Goal: Task Accomplishment & Management: Manage account settings

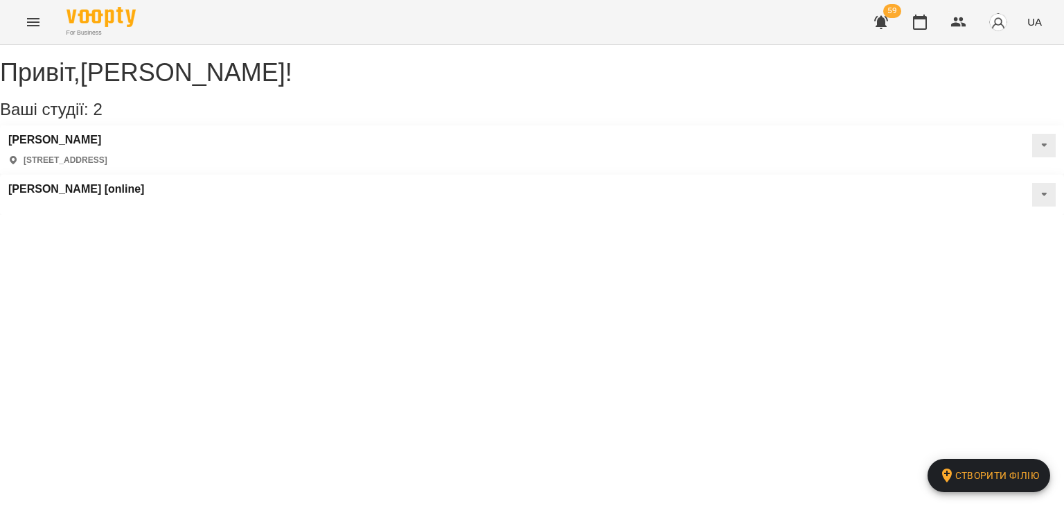
click at [35, 21] on icon "Menu" at bounding box center [33, 22] width 17 height 17
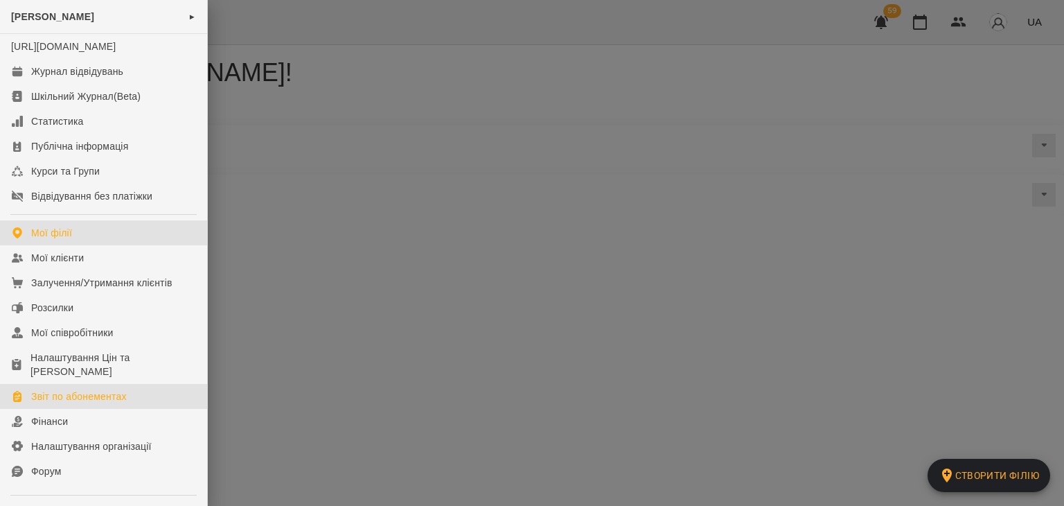
click at [76, 403] on div "Звіт по абонементах" at bounding box center [79, 396] width 96 height 14
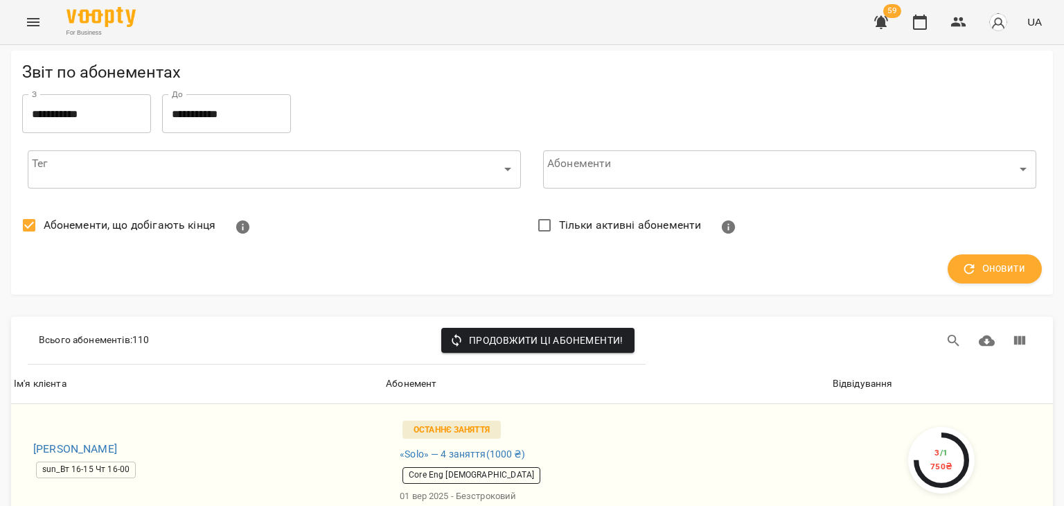
scroll to position [208, 0]
click at [843, 364] on th "Відвідування" at bounding box center [941, 383] width 223 height 39
click at [843, 375] on div "Відвідування" at bounding box center [863, 383] width 60 height 17
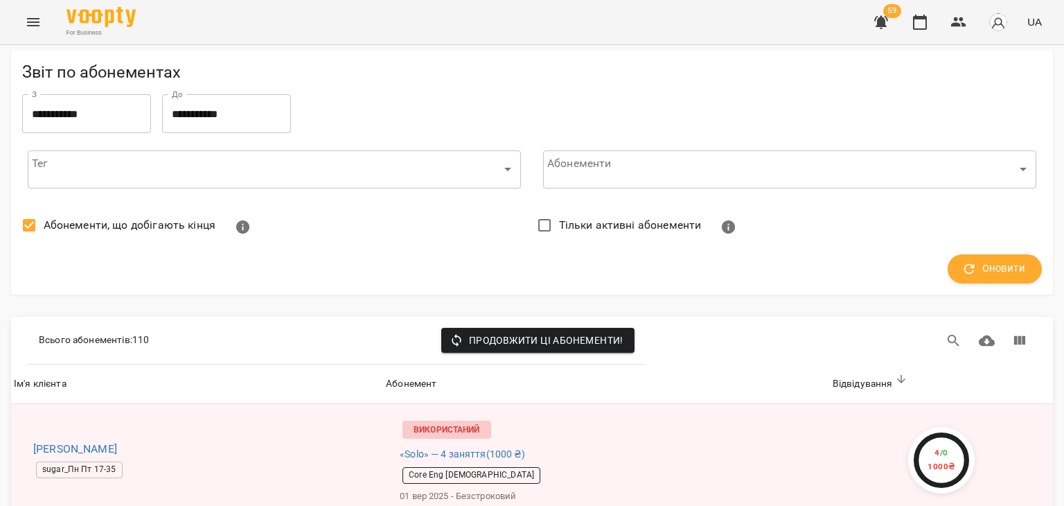
click at [30, 17] on icon "Menu" at bounding box center [33, 22] width 17 height 17
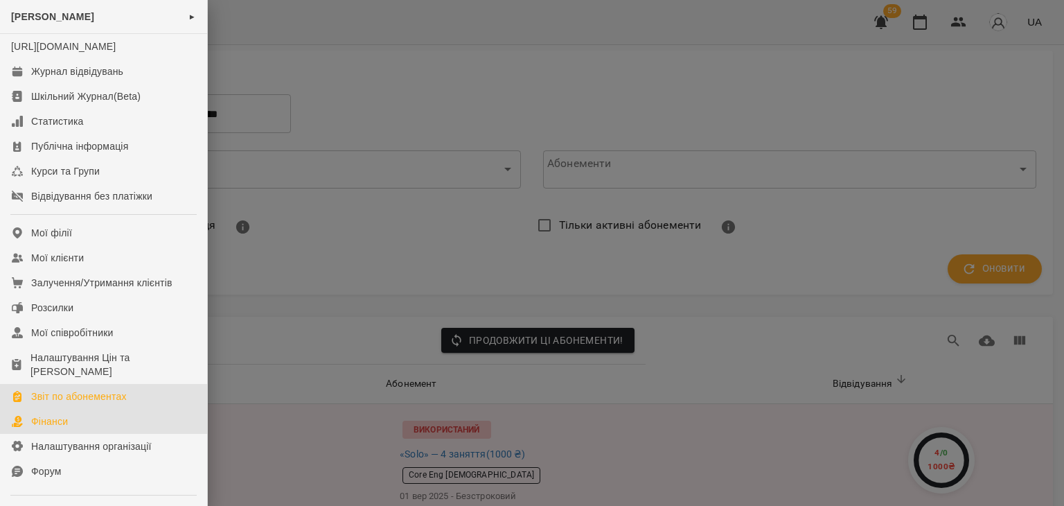
click at [49, 428] on div "Фінанси" at bounding box center [49, 421] width 37 height 14
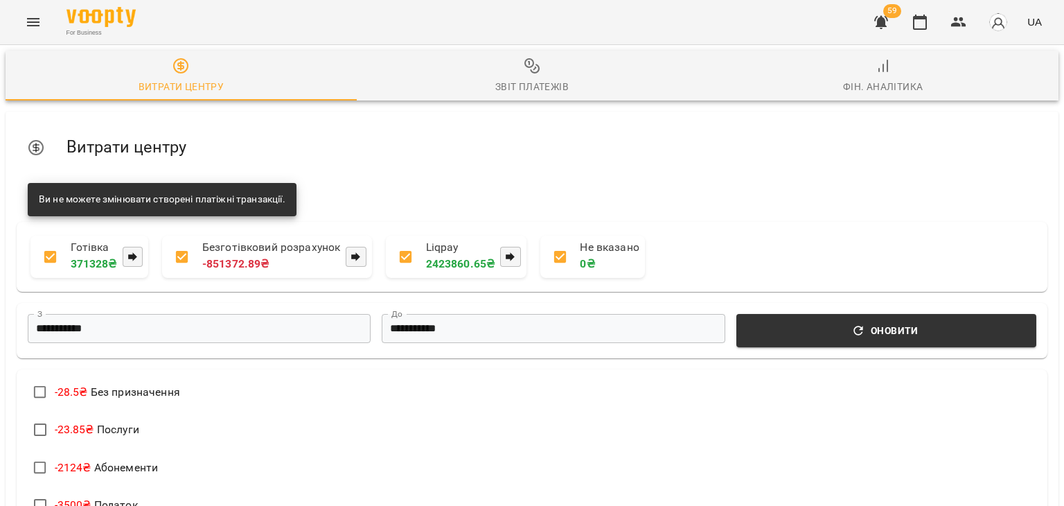
click at [553, 81] on div "Звіт платежів" at bounding box center [531, 86] width 73 height 17
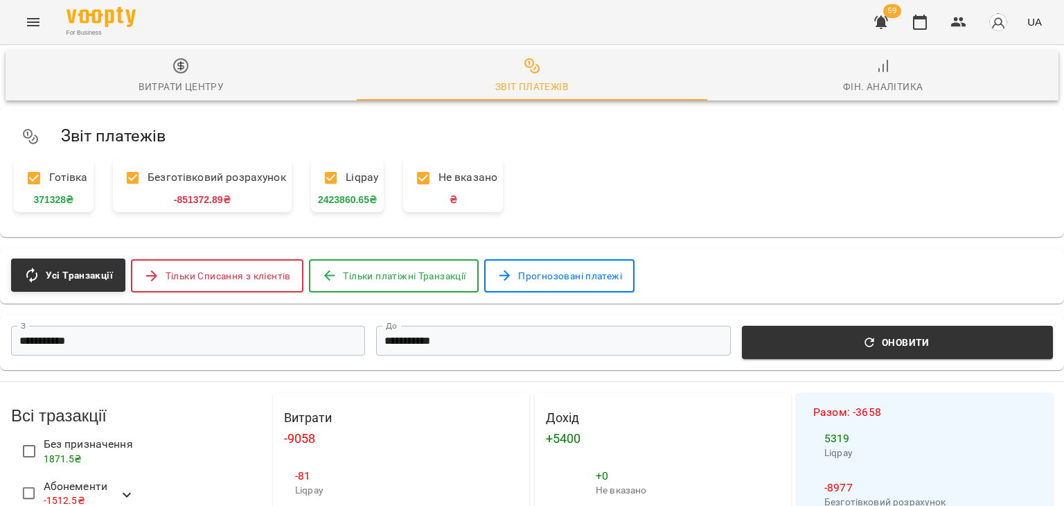
click at [96, 340] on input "**********" at bounding box center [188, 341] width 354 height 30
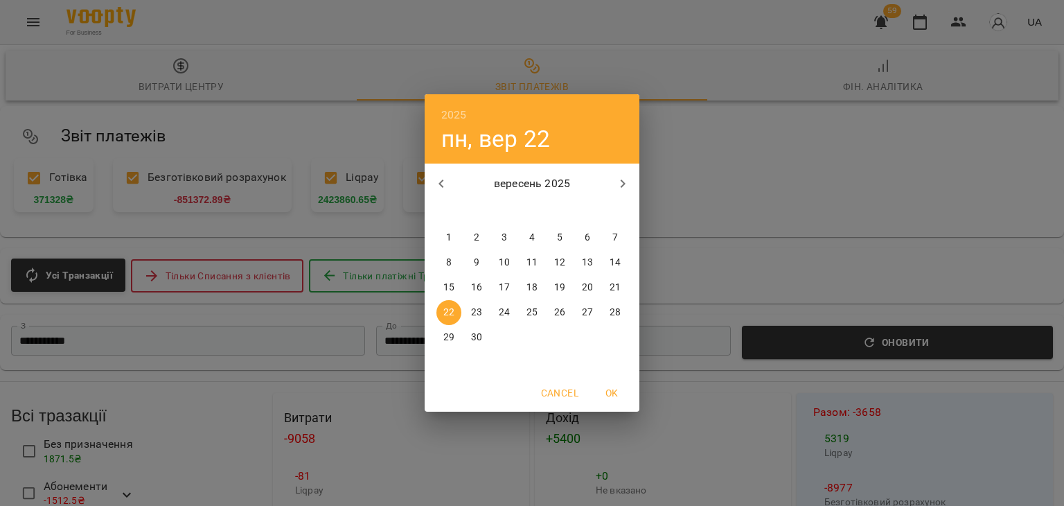
click at [455, 286] on span "15" at bounding box center [448, 288] width 25 height 14
type input "**********"
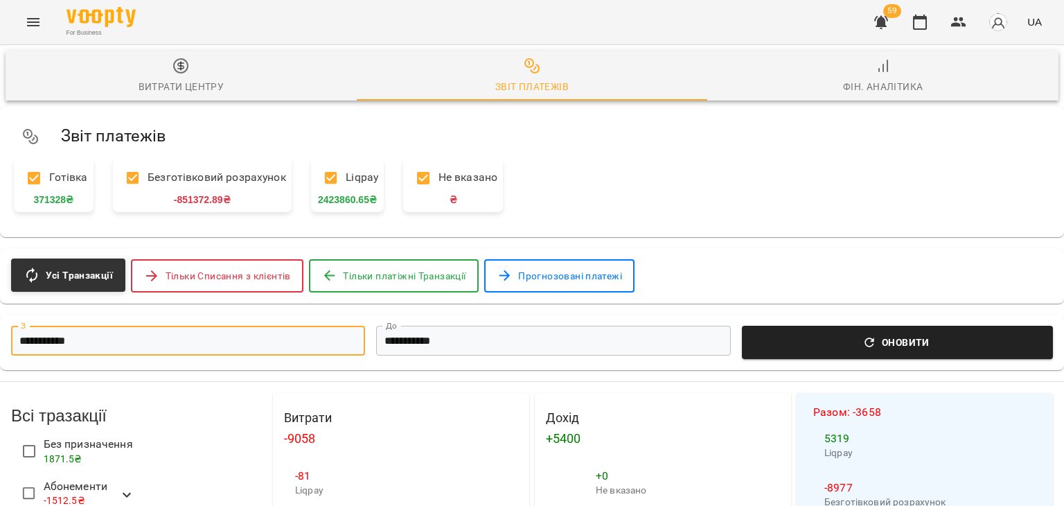
click at [830, 351] on span "Оновити" at bounding box center [897, 342] width 294 height 17
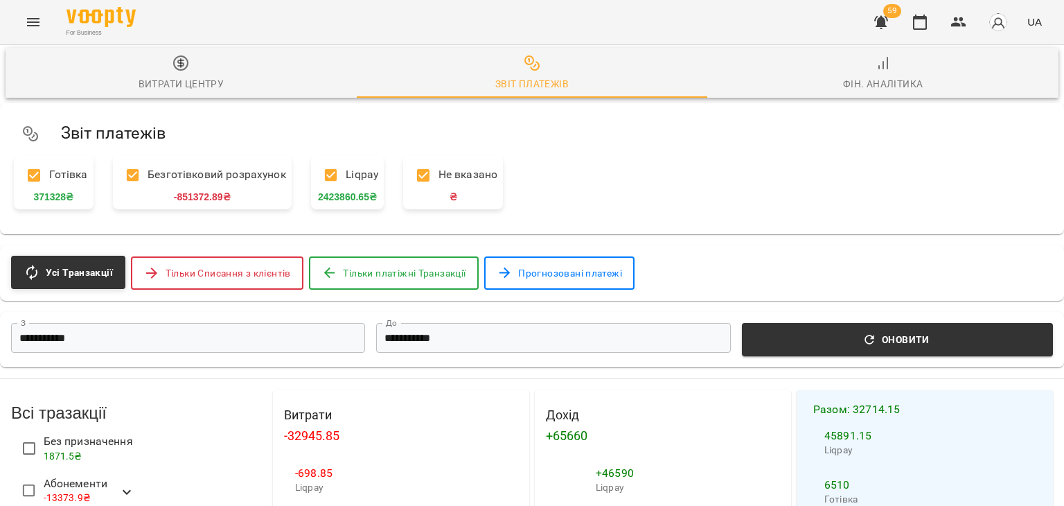
scroll to position [69, 0]
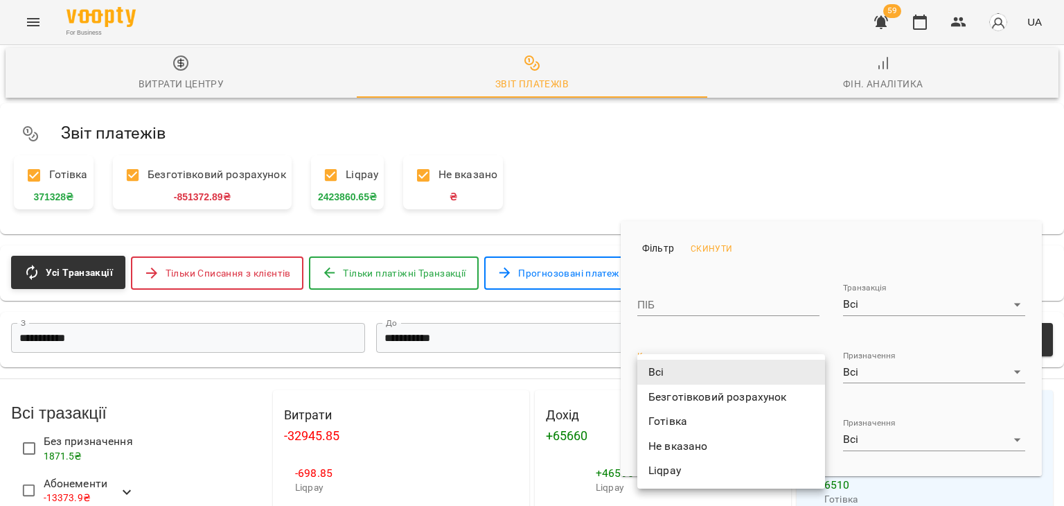
click at [672, 418] on li "Готівка" at bounding box center [731, 421] width 188 height 25
type input "*******"
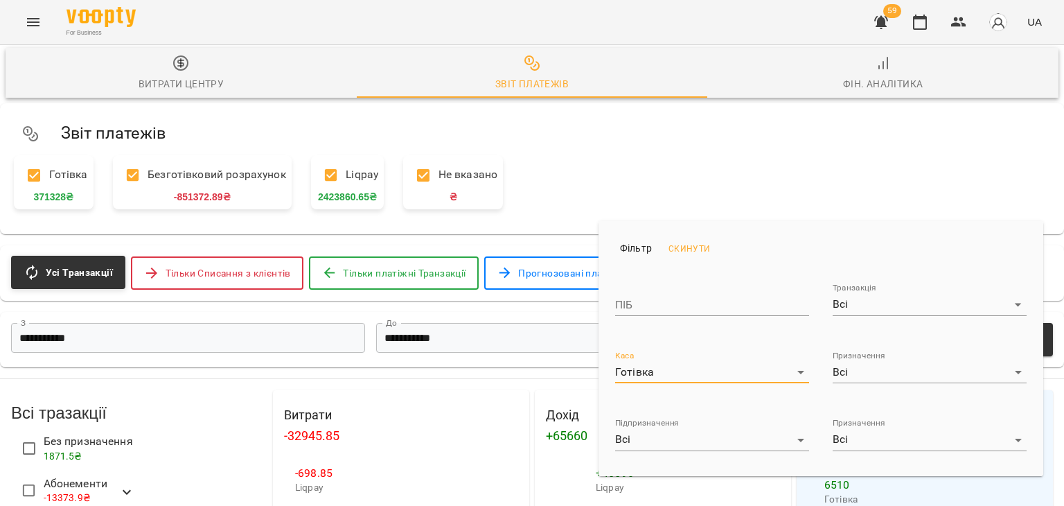
click at [533, 277] on div at bounding box center [532, 253] width 1064 height 506
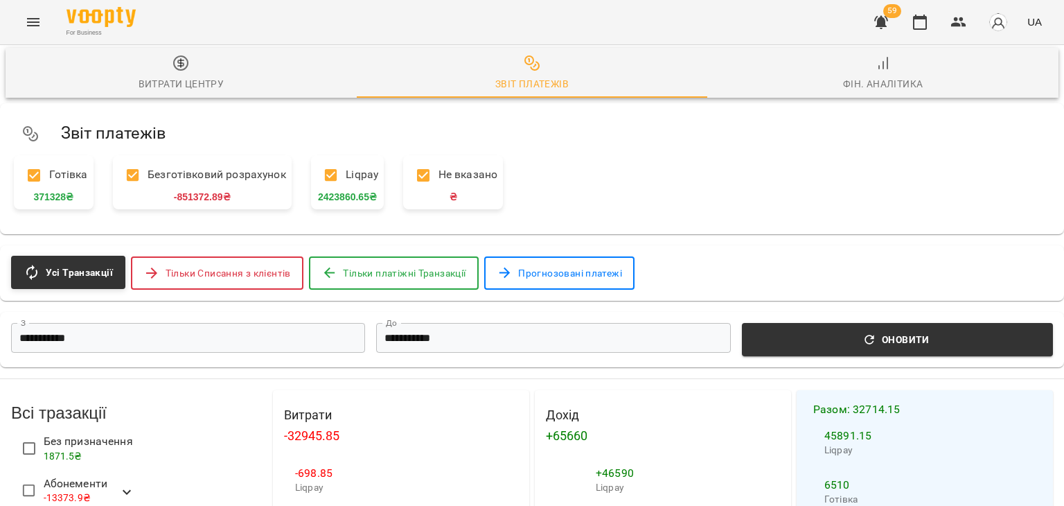
scroll to position [1679, 0]
select select "****"
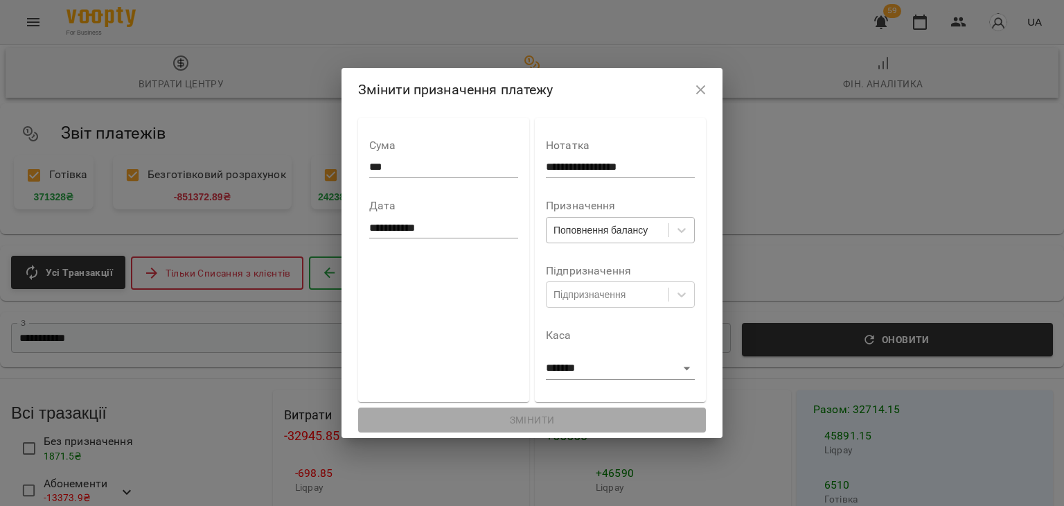
click at [596, 229] on div "Поповнення балансу" at bounding box center [600, 230] width 94 height 14
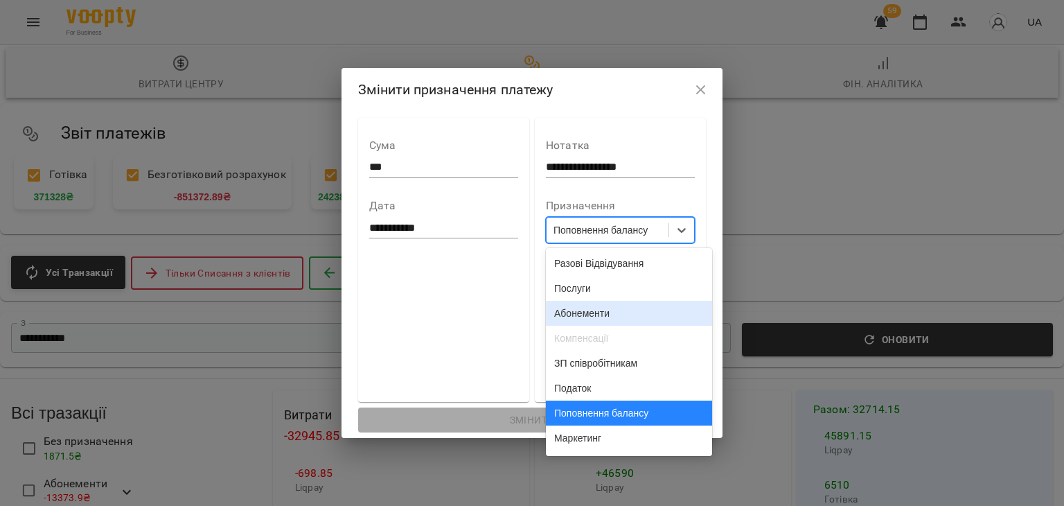
click at [594, 305] on div "Абонементи" at bounding box center [629, 313] width 166 height 25
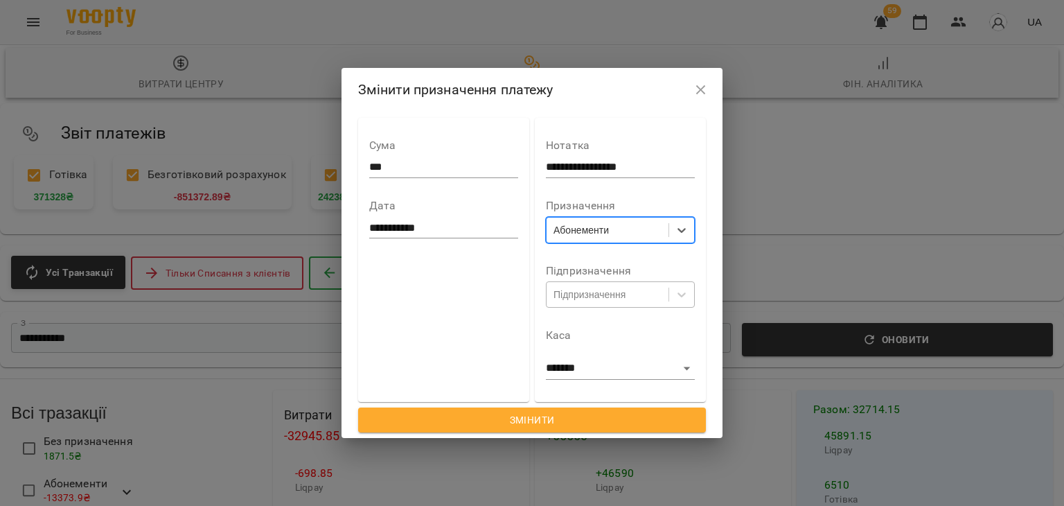
click at [600, 295] on div "Підпризначення" at bounding box center [589, 294] width 72 height 14
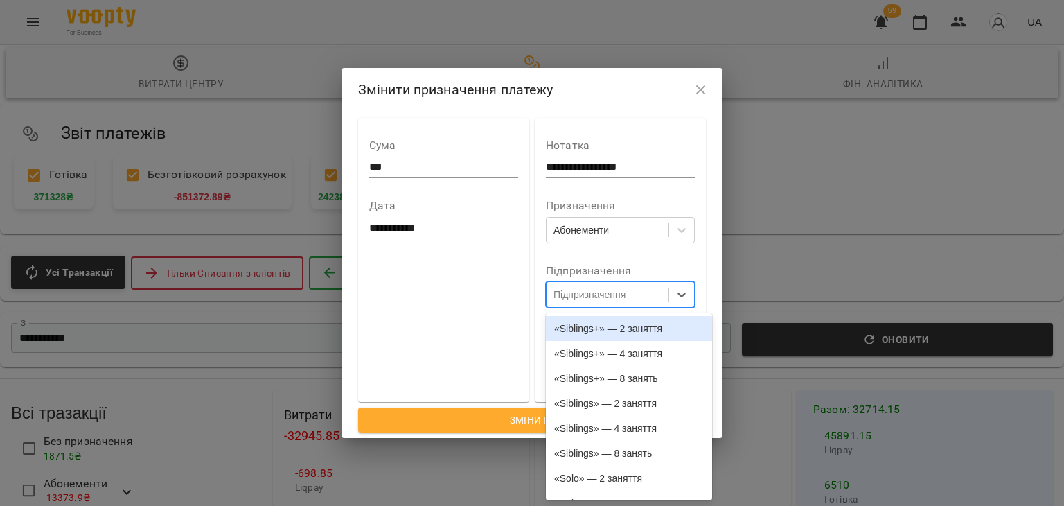
type input "*"
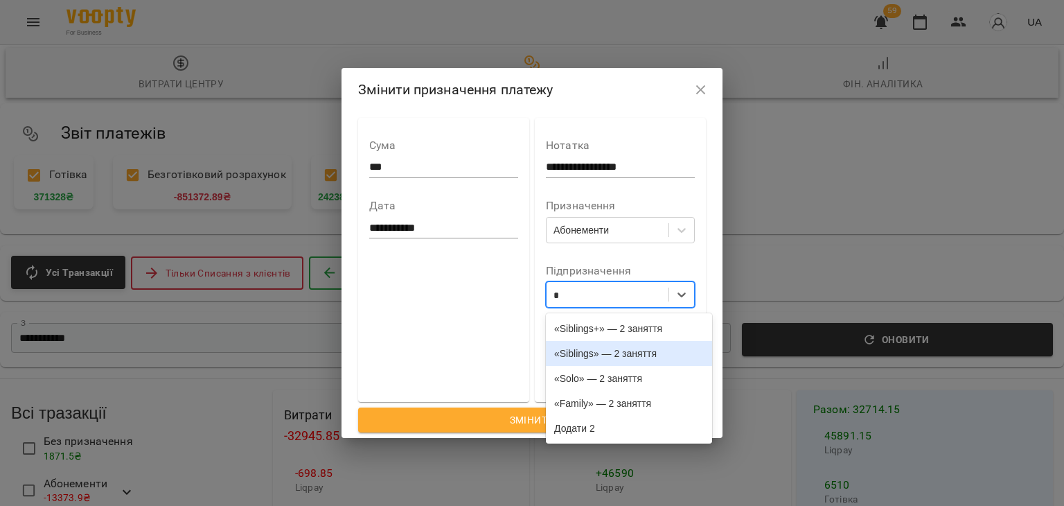
click at [593, 373] on div "«Solo» — 2 заняття" at bounding box center [629, 378] width 166 height 25
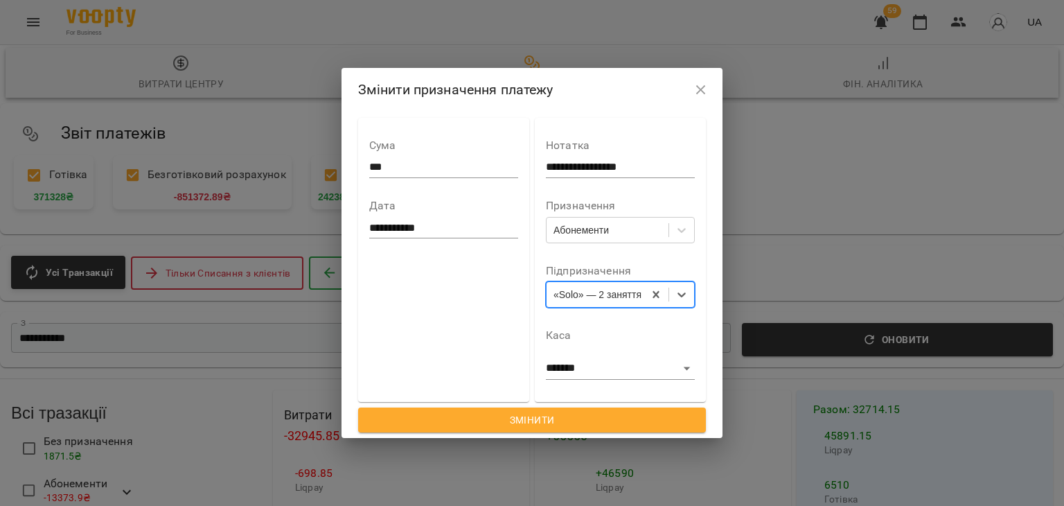
click at [567, 411] on span "Змінити" at bounding box center [532, 419] width 326 height 17
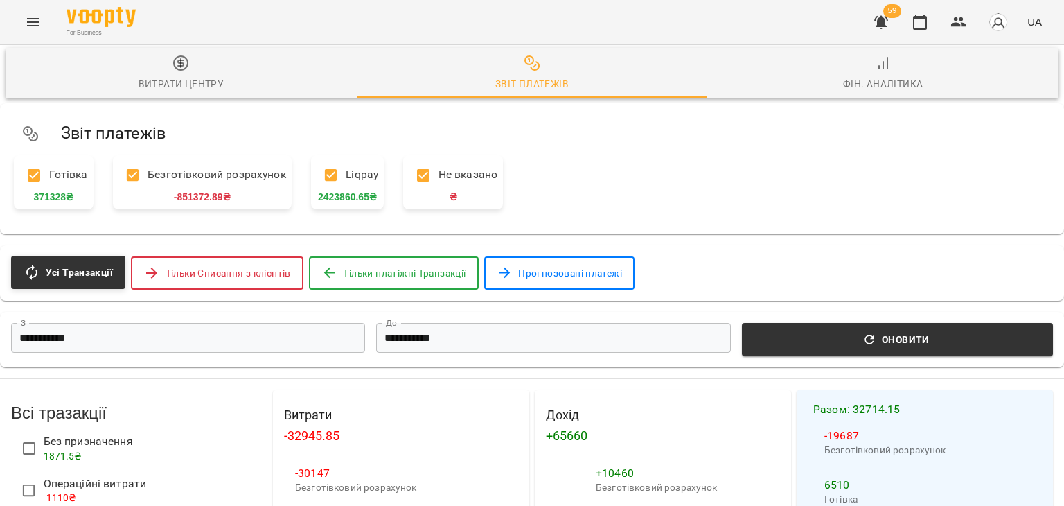
scroll to position [197, 0]
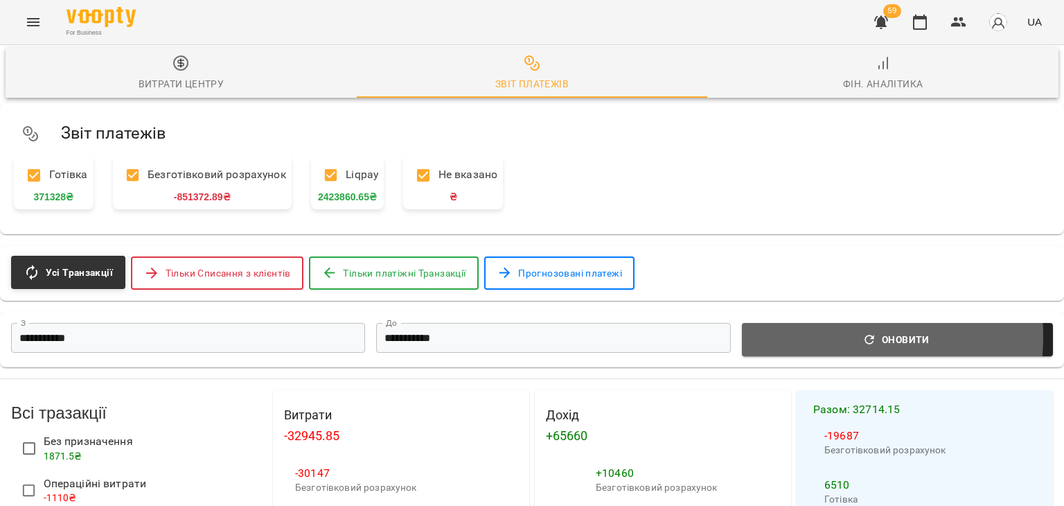
click at [811, 331] on span "Оновити" at bounding box center [897, 339] width 294 height 17
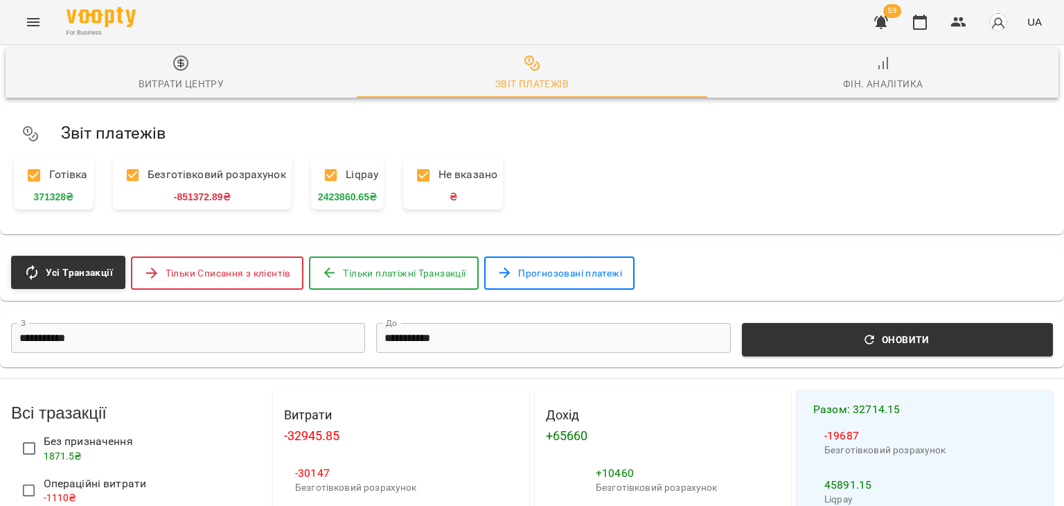
scroll to position [1455, 0]
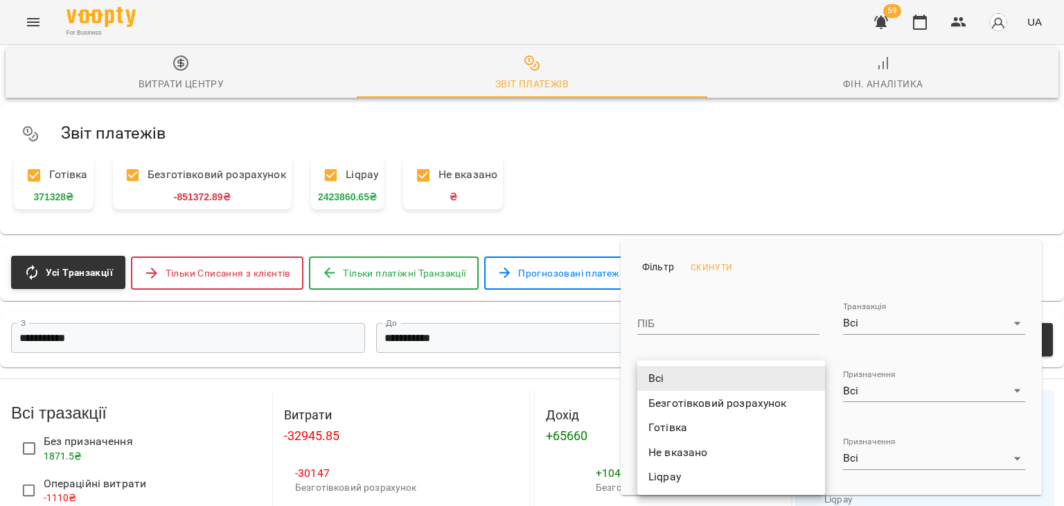
click at [657, 421] on li "Готівка" at bounding box center [731, 427] width 188 height 25
type input "*******"
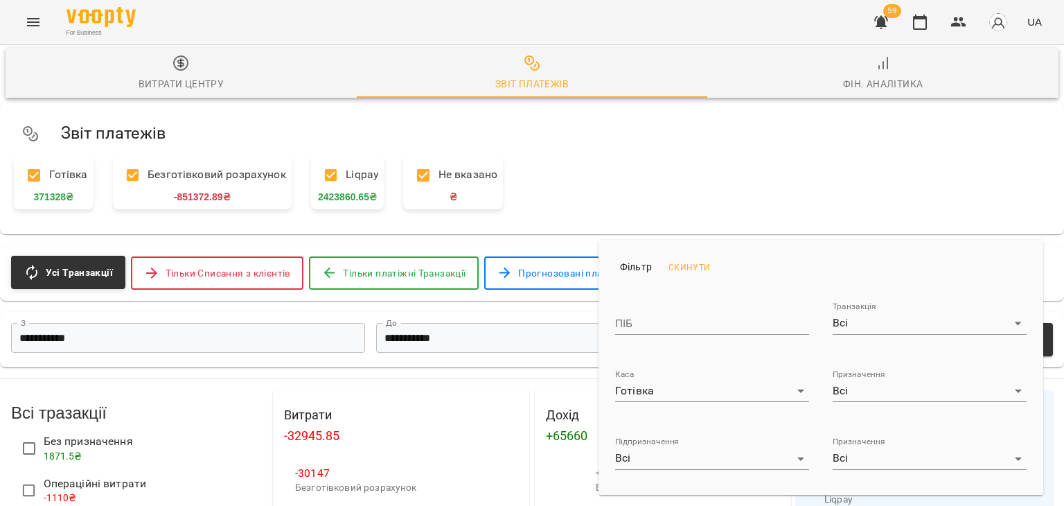
click at [564, 305] on div at bounding box center [532, 253] width 1064 height 506
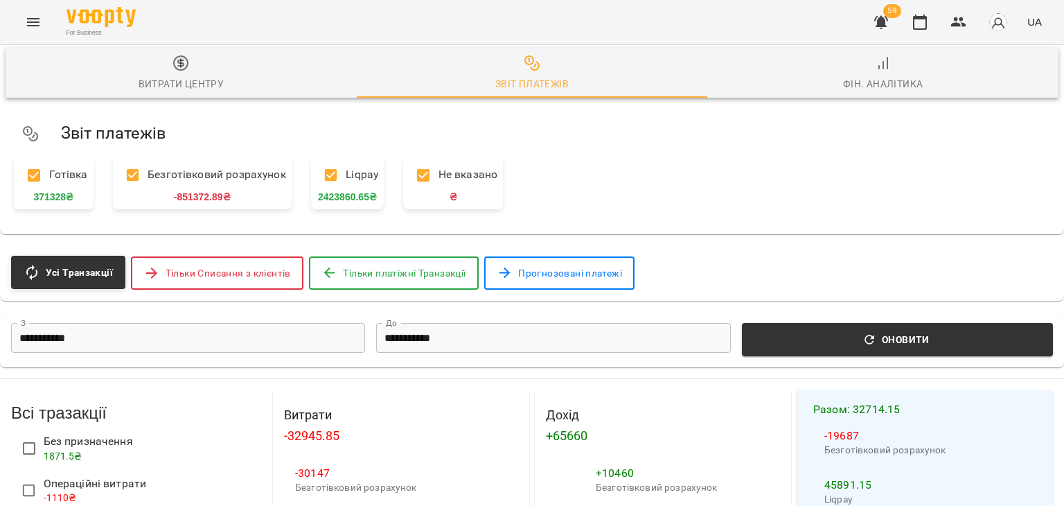
scroll to position [743, 0]
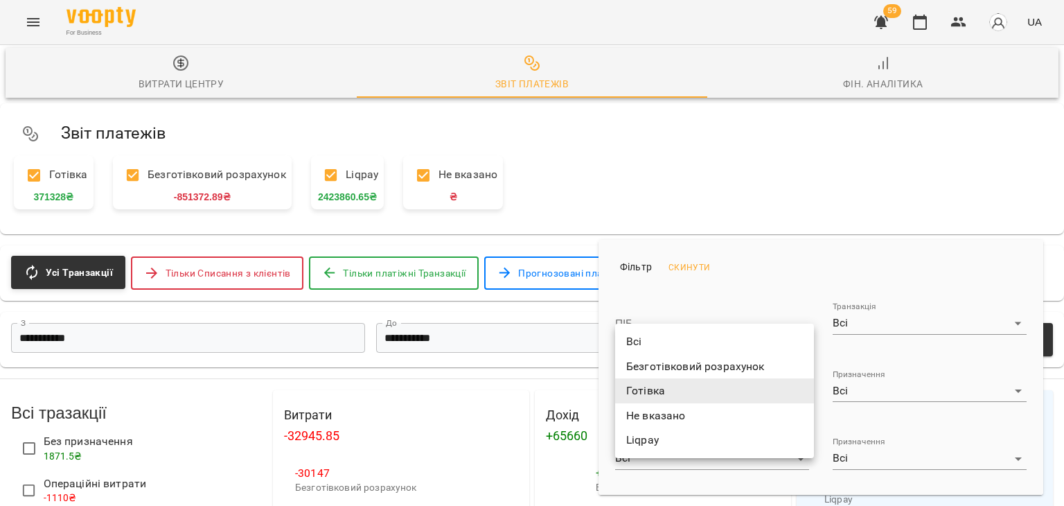
click at [695, 339] on li "Всі" at bounding box center [714, 341] width 199 height 25
type input "***"
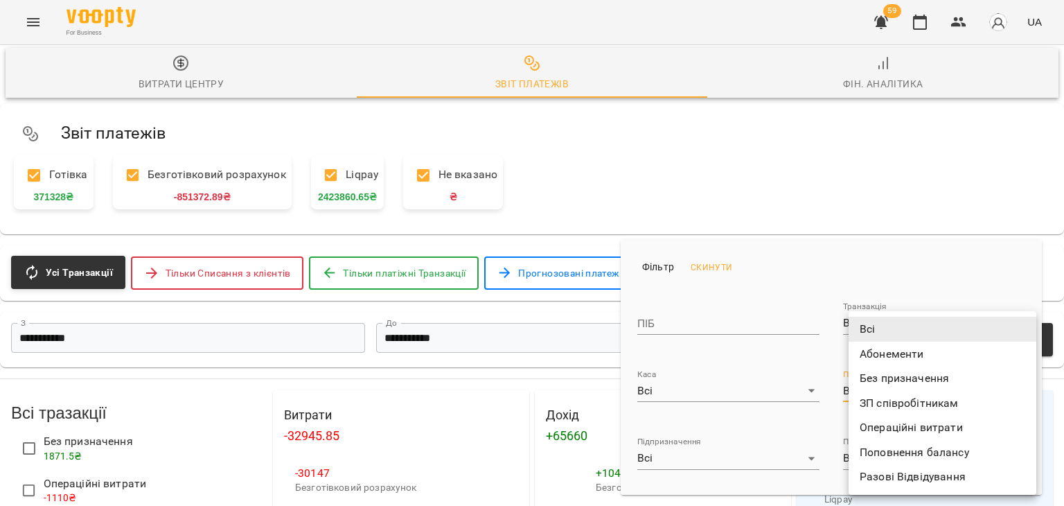
click at [887, 383] on li "Без призначення" at bounding box center [943, 378] width 188 height 25
type input "**********"
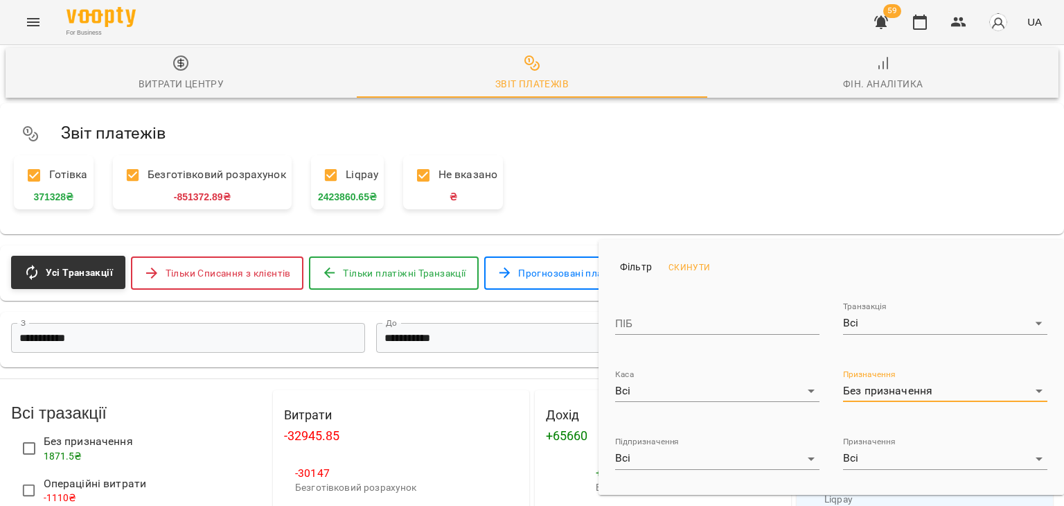
click at [398, 364] on div at bounding box center [532, 253] width 1064 height 506
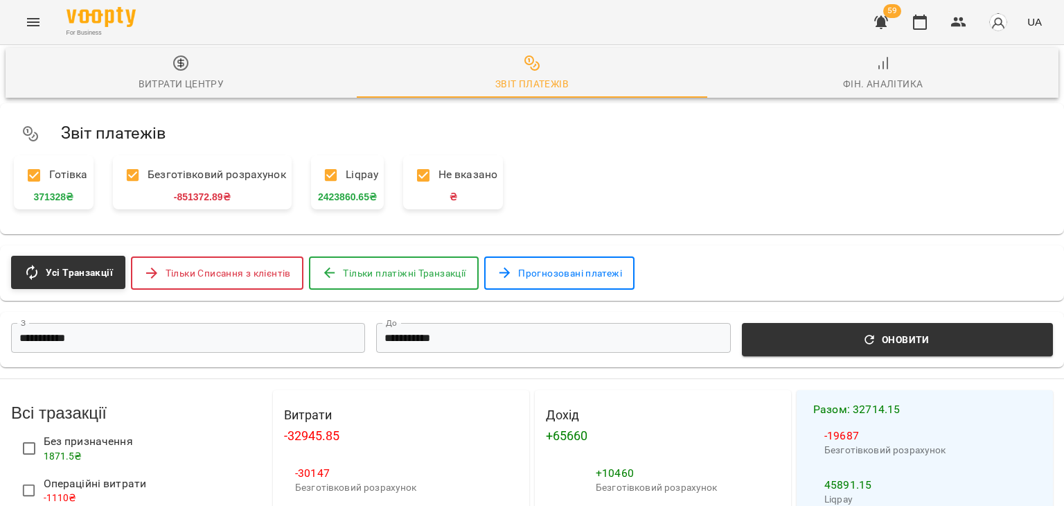
scroll to position [1499, 0]
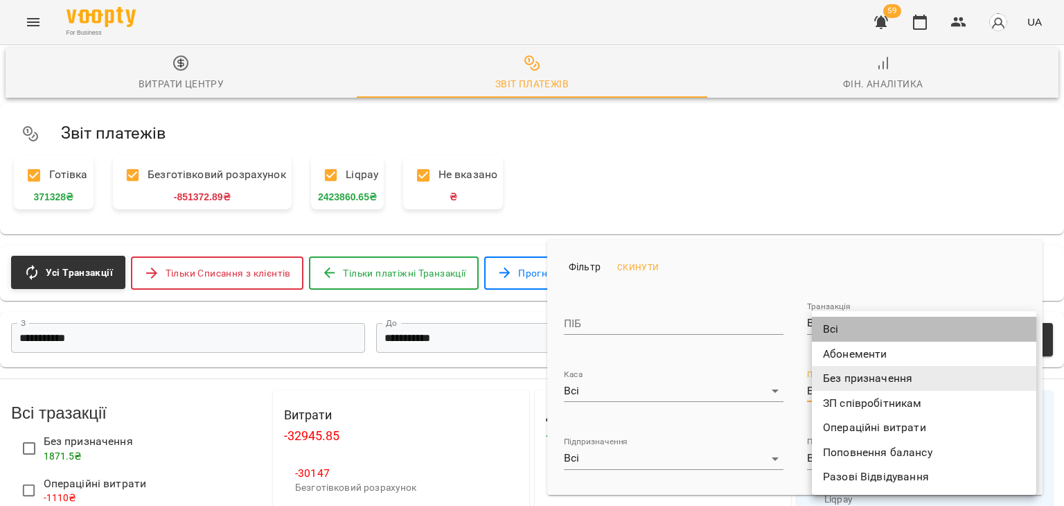
click at [863, 330] on li "Всі" at bounding box center [924, 329] width 224 height 25
type input "***"
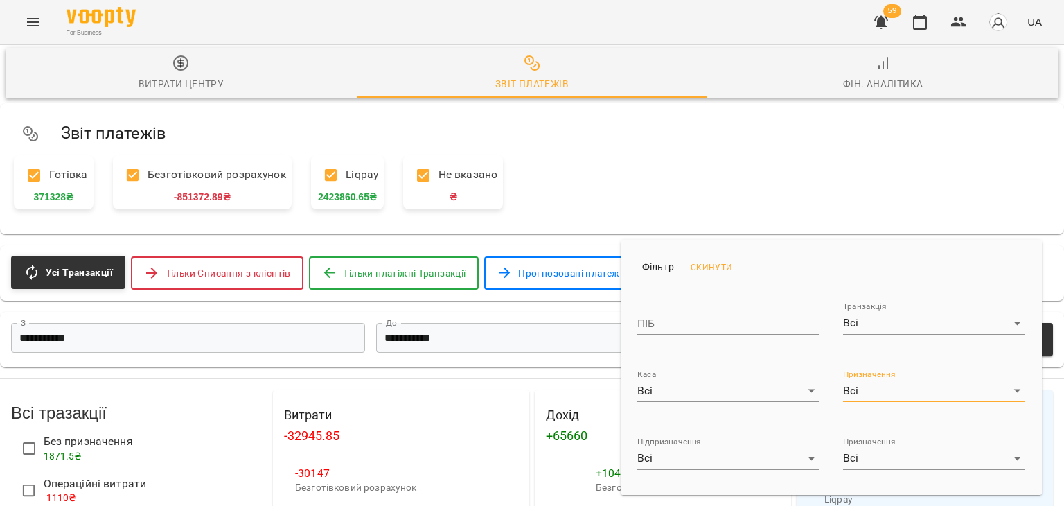
click at [628, 403] on li "Каса Всі ***" at bounding box center [729, 380] width 206 height 68
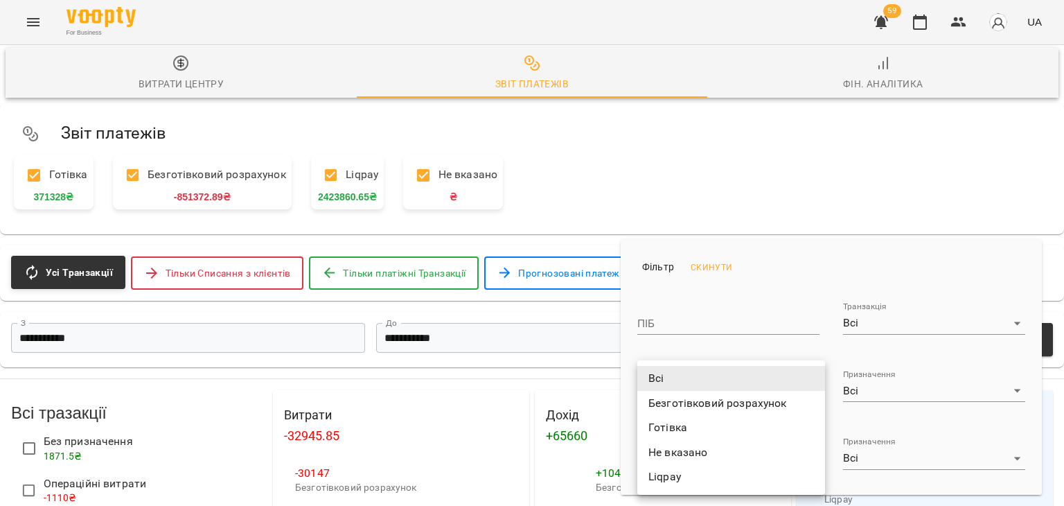
click at [651, 400] on li "Безготівковий розрахунок" at bounding box center [731, 403] width 188 height 25
type input "**********"
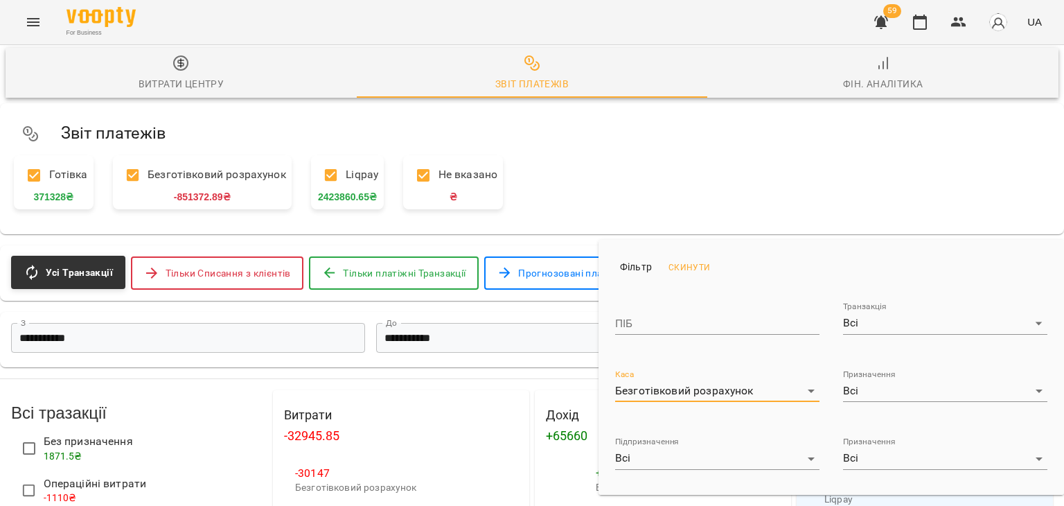
click at [533, 289] on div at bounding box center [532, 253] width 1064 height 506
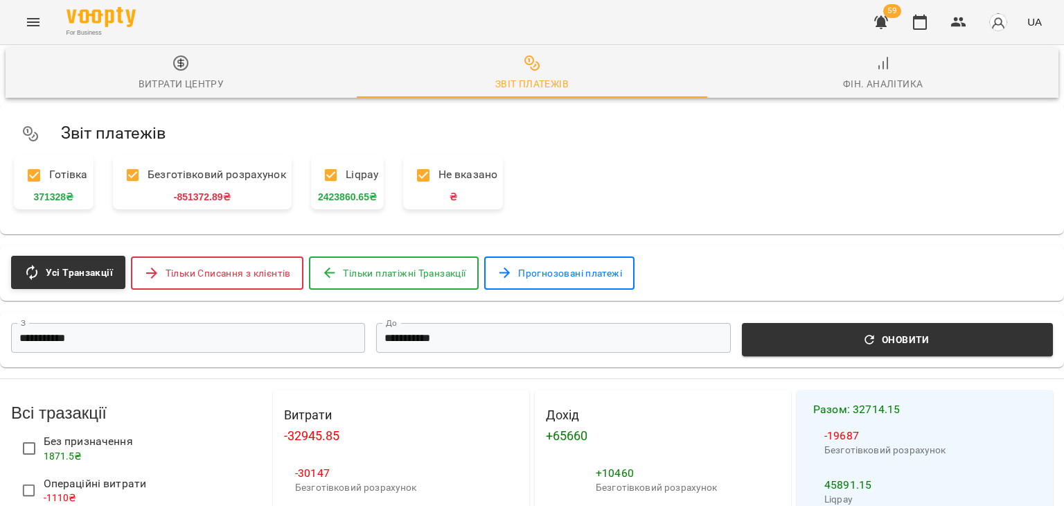
scroll to position [416, 0]
select select "****"
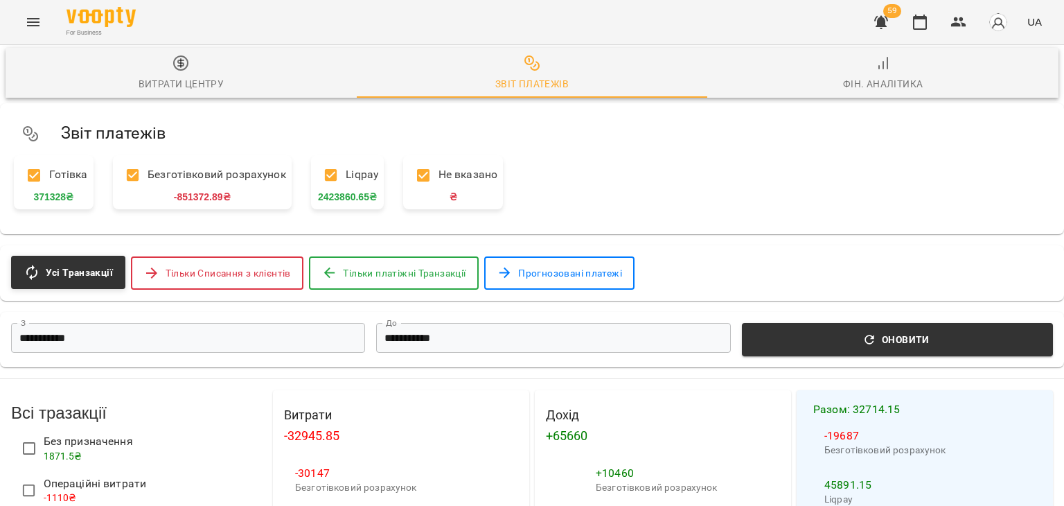
scroll to position [571, 0]
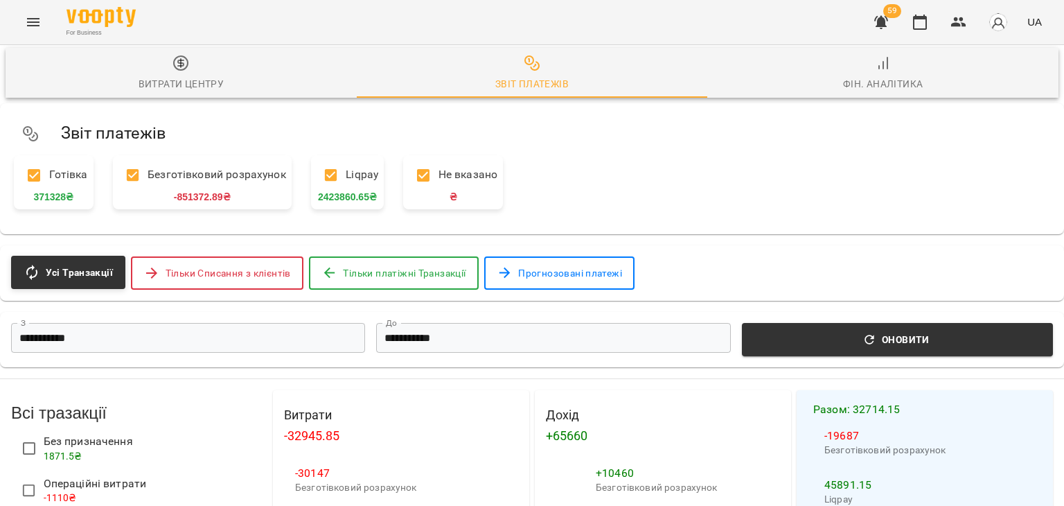
click at [923, 13] on button "button" at bounding box center [919, 22] width 33 height 33
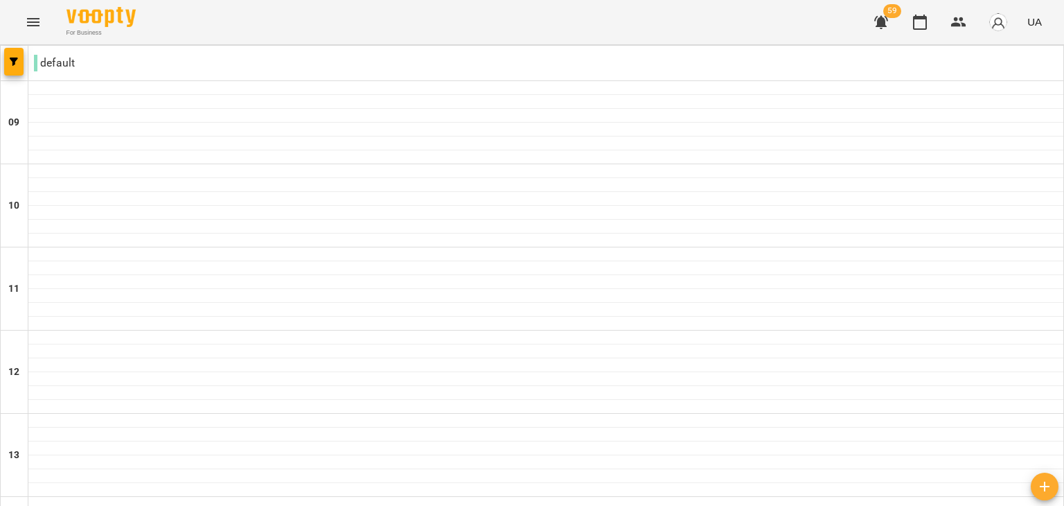
click at [877, 23] on icon "button" at bounding box center [881, 22] width 17 height 17
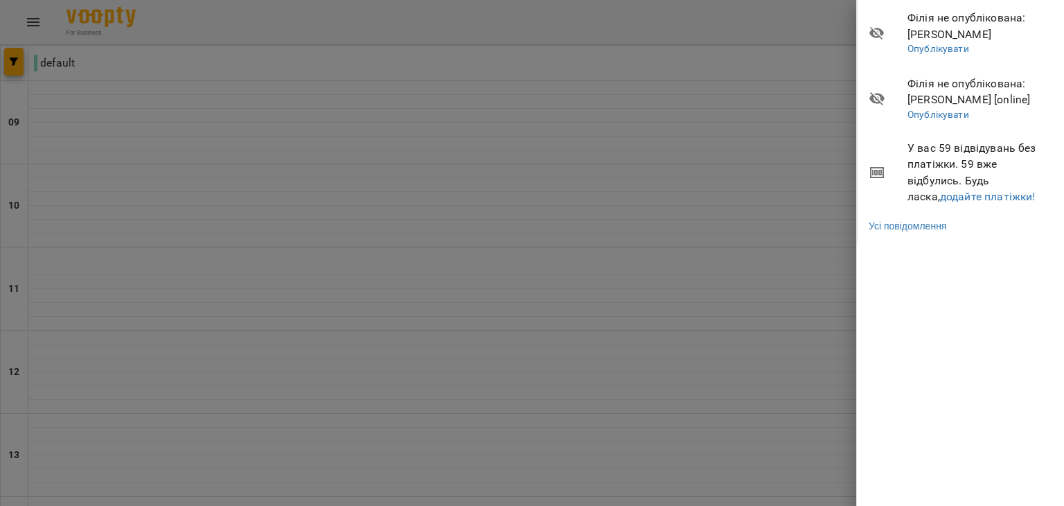
click at [742, 209] on div at bounding box center [532, 253] width 1064 height 506
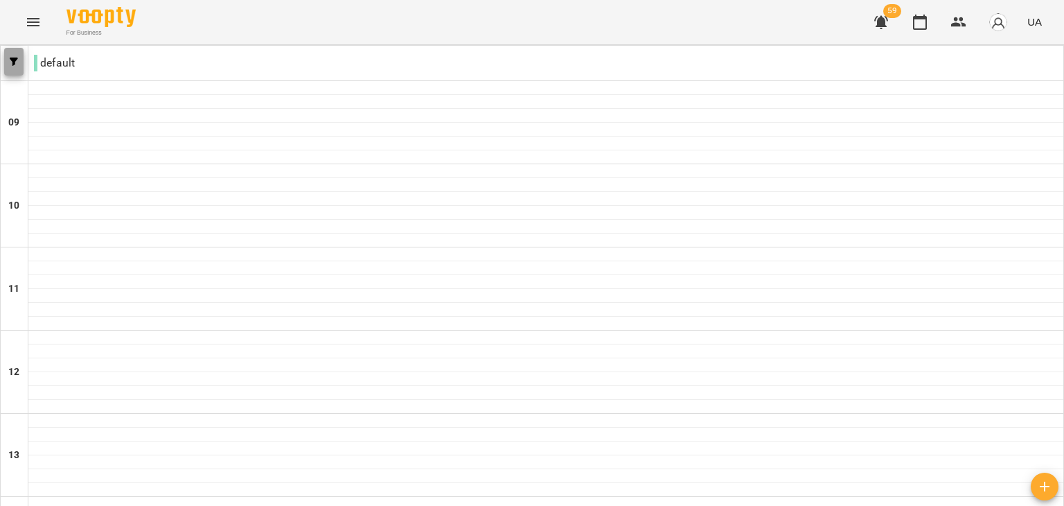
click at [9, 69] on button "button" at bounding box center [13, 62] width 19 height 28
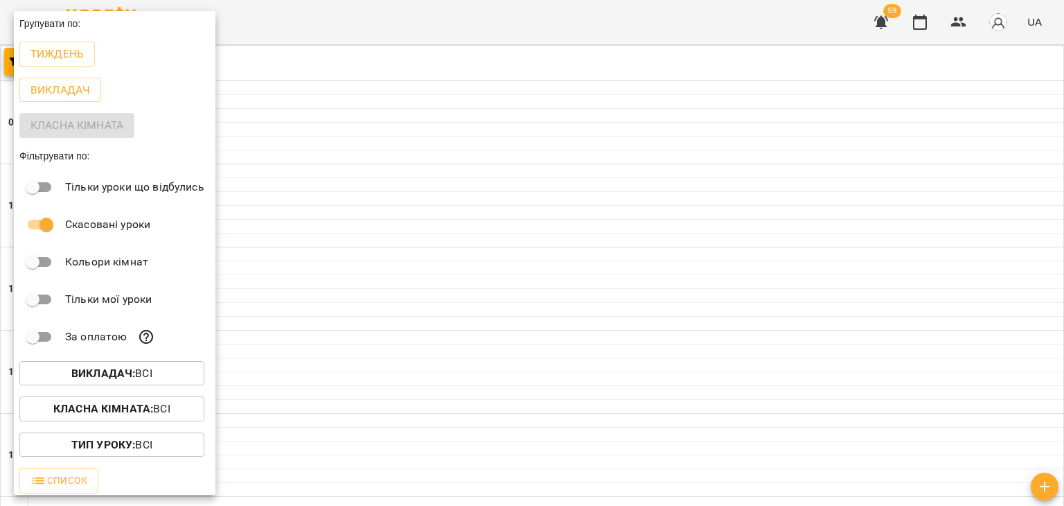
click at [77, 51] on p "Тиждень" at bounding box center [56, 54] width 53 height 17
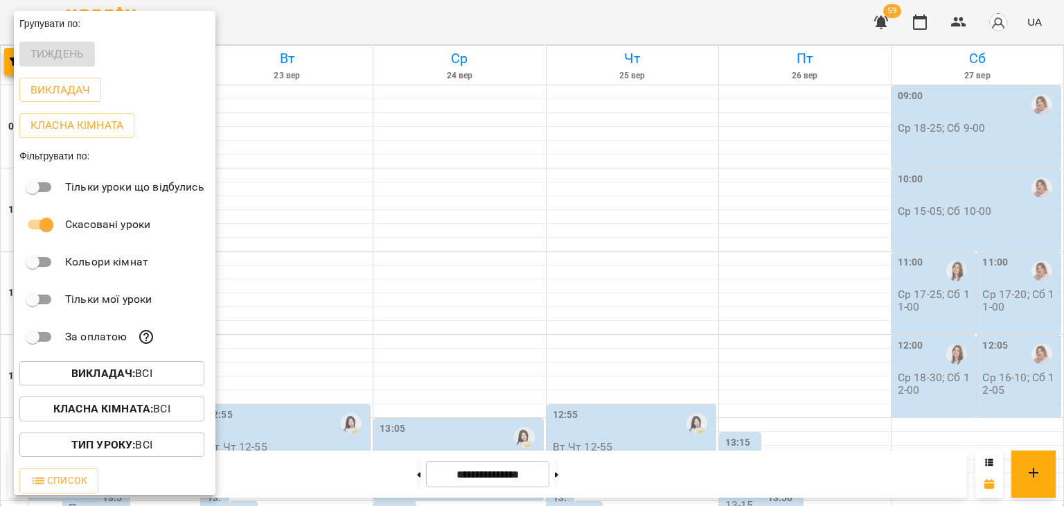
click at [496, 228] on div at bounding box center [532, 253] width 1064 height 506
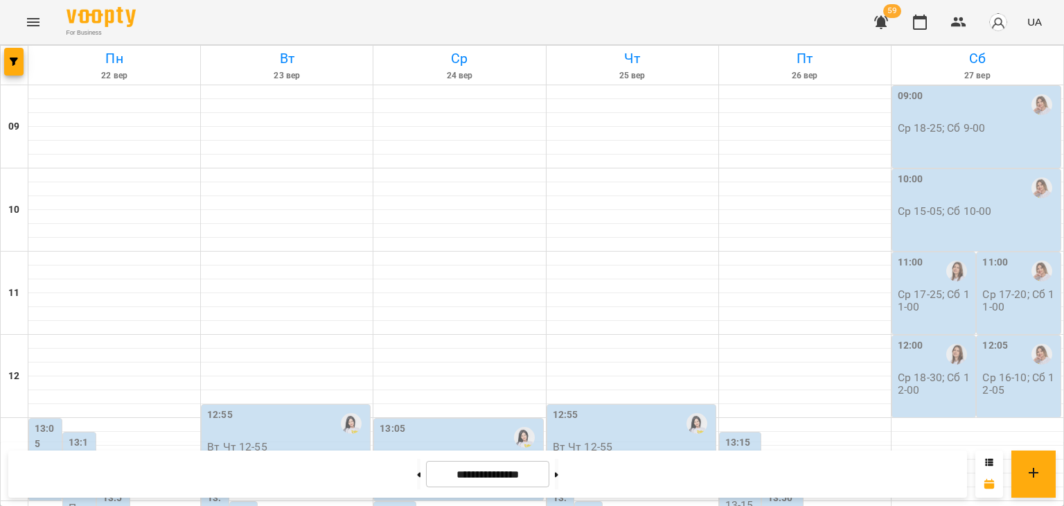
click at [477, 237] on div at bounding box center [459, 237] width 172 height 1
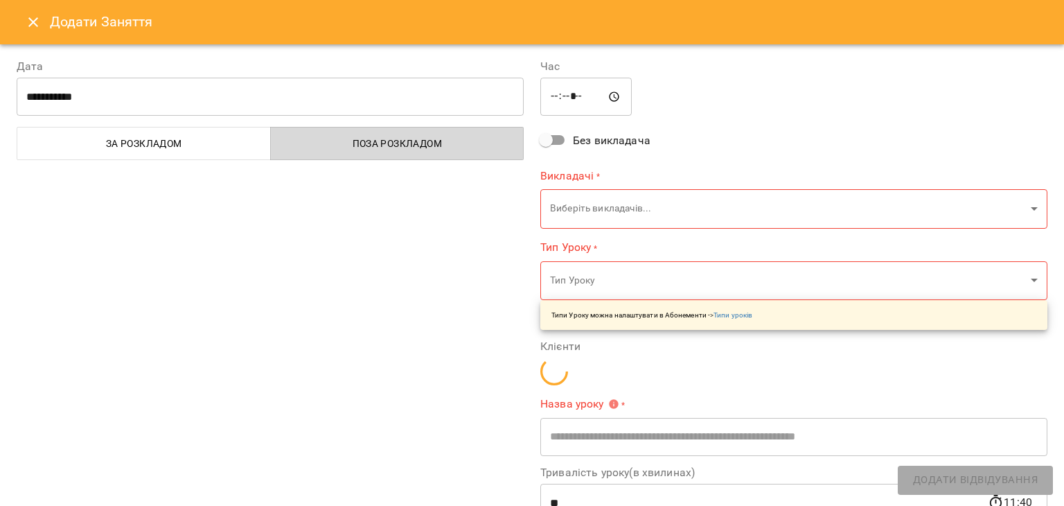
type input "**********"
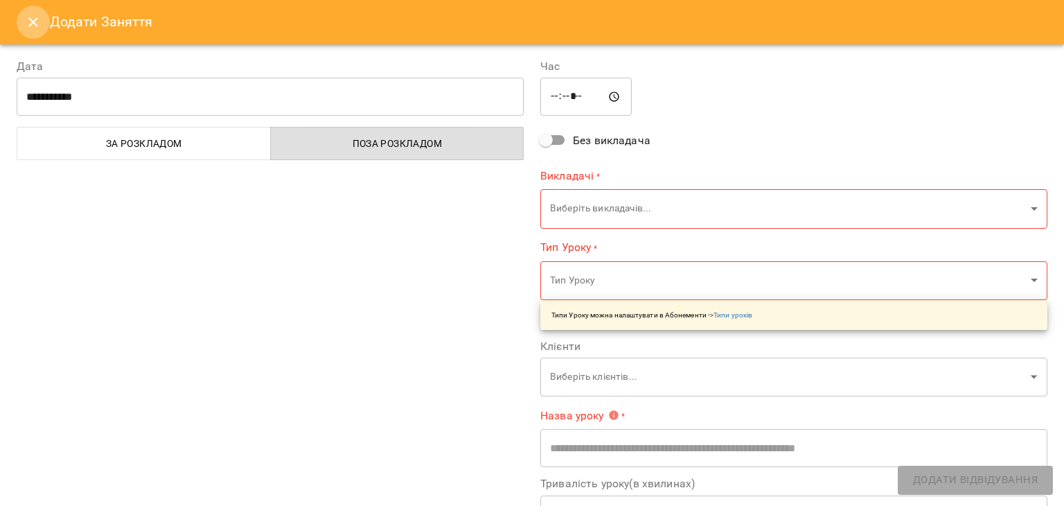
click at [41, 12] on button "Close" at bounding box center [33, 22] width 33 height 33
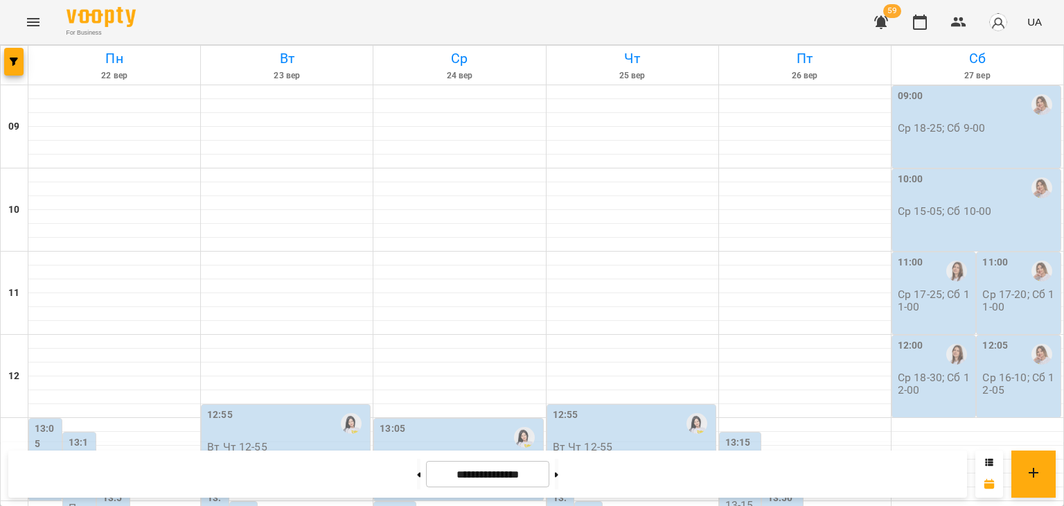
scroll to position [639, 0]
click at [417, 484] on button at bounding box center [418, 474] width 3 height 30
type input "**********"
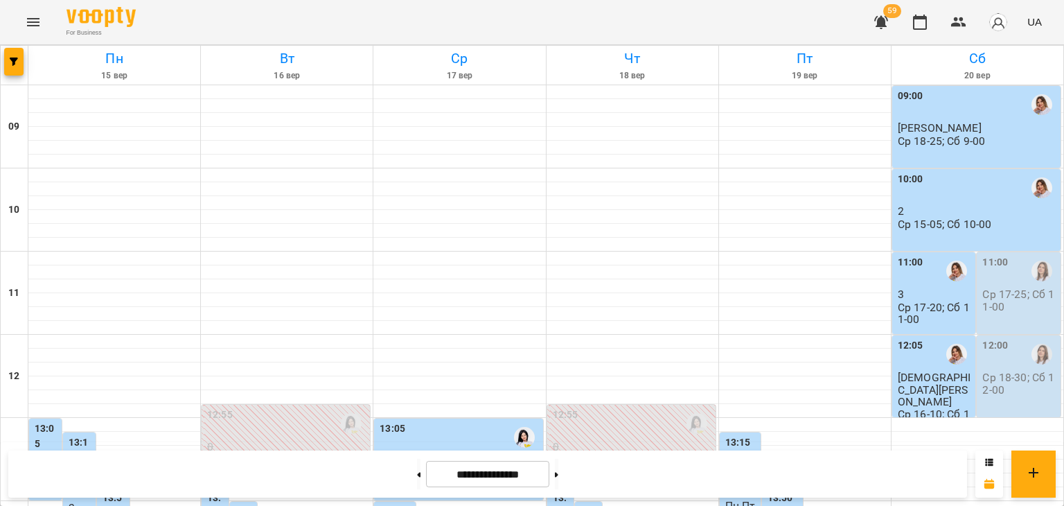
click at [30, 12] on button "Menu" at bounding box center [33, 22] width 33 height 33
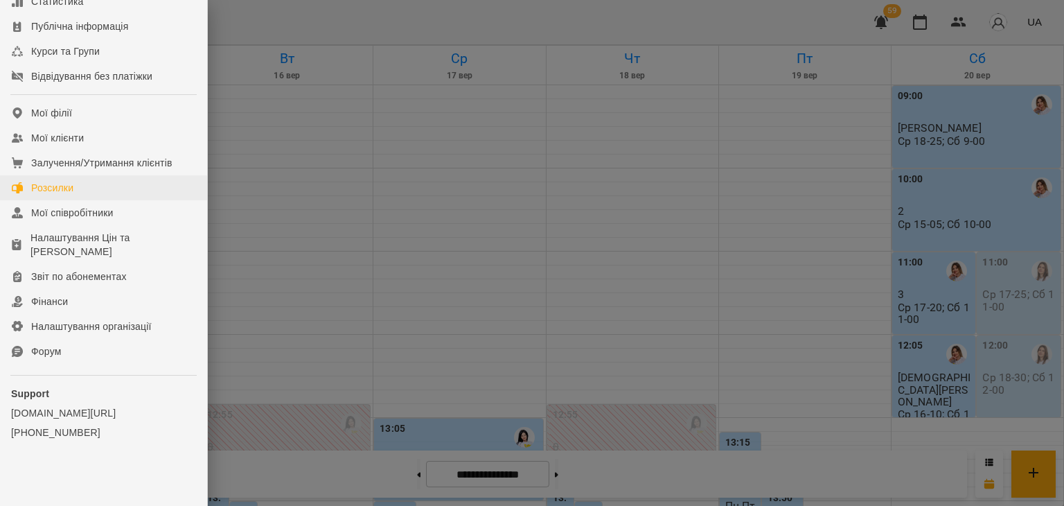
scroll to position [0, 0]
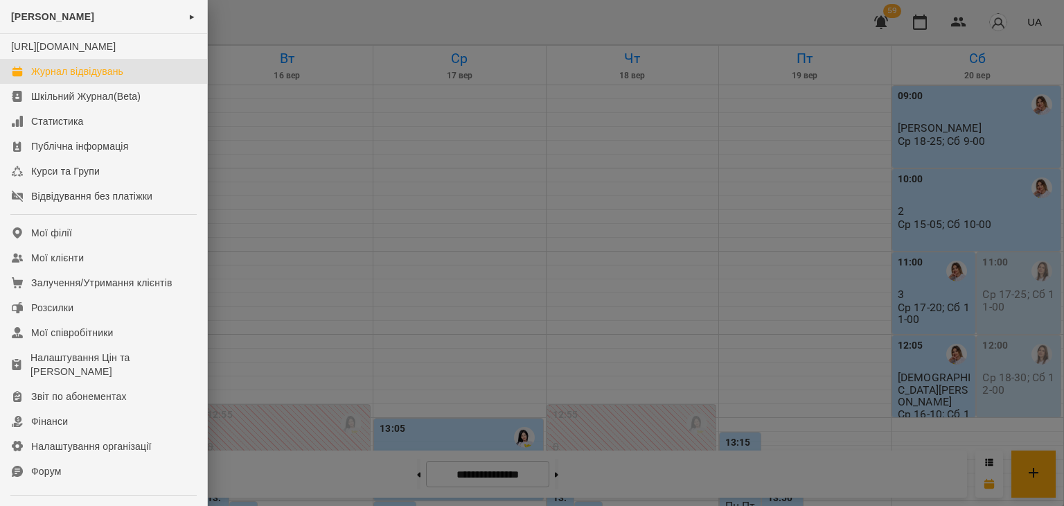
click at [340, 227] on div at bounding box center [532, 253] width 1064 height 506
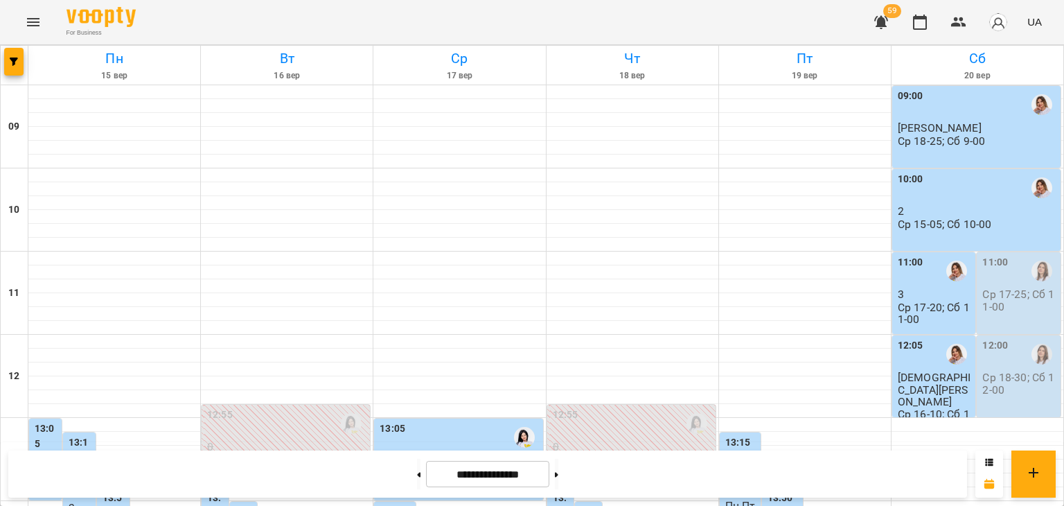
click at [35, 26] on icon "Menu" at bounding box center [33, 22] width 17 height 17
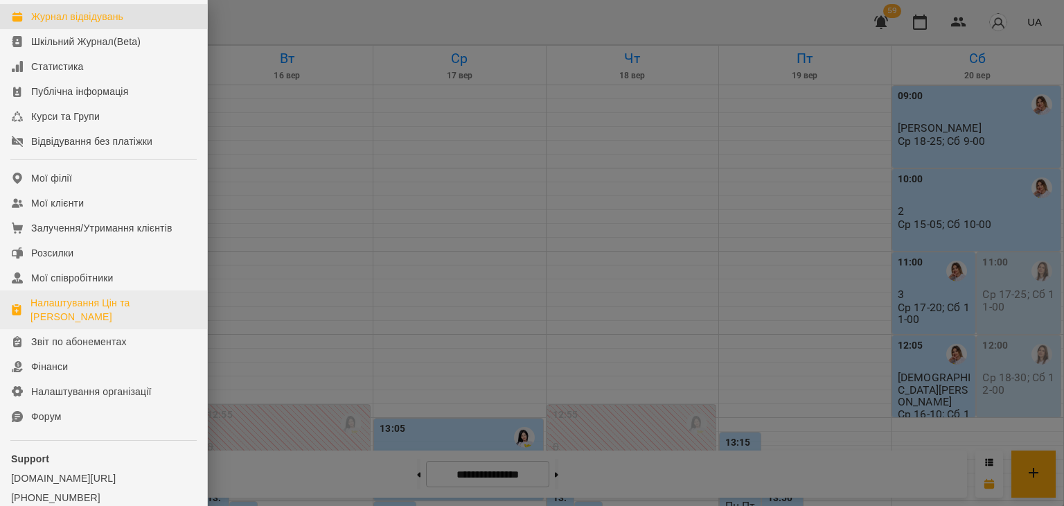
scroll to position [134, 0]
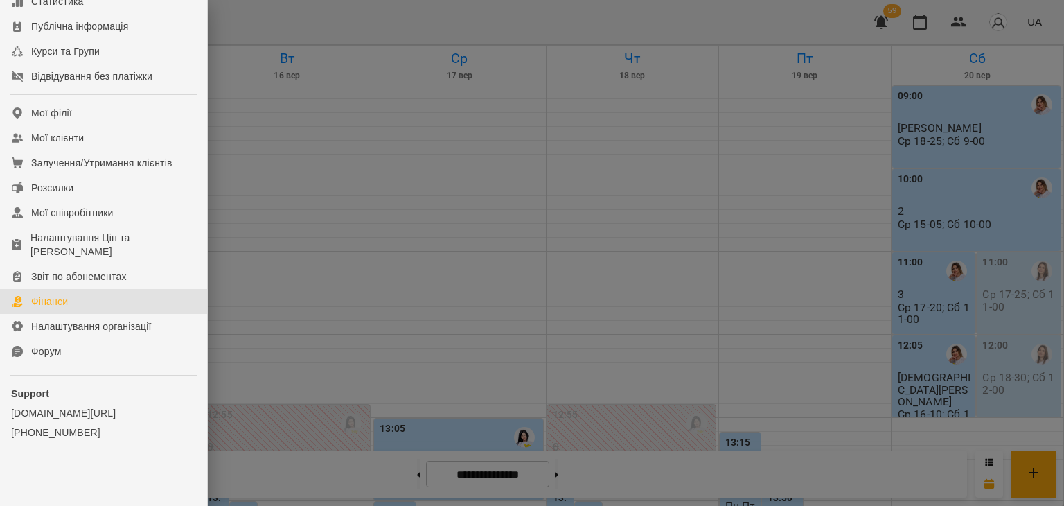
click at [80, 300] on link "Фінанси" at bounding box center [103, 301] width 207 height 25
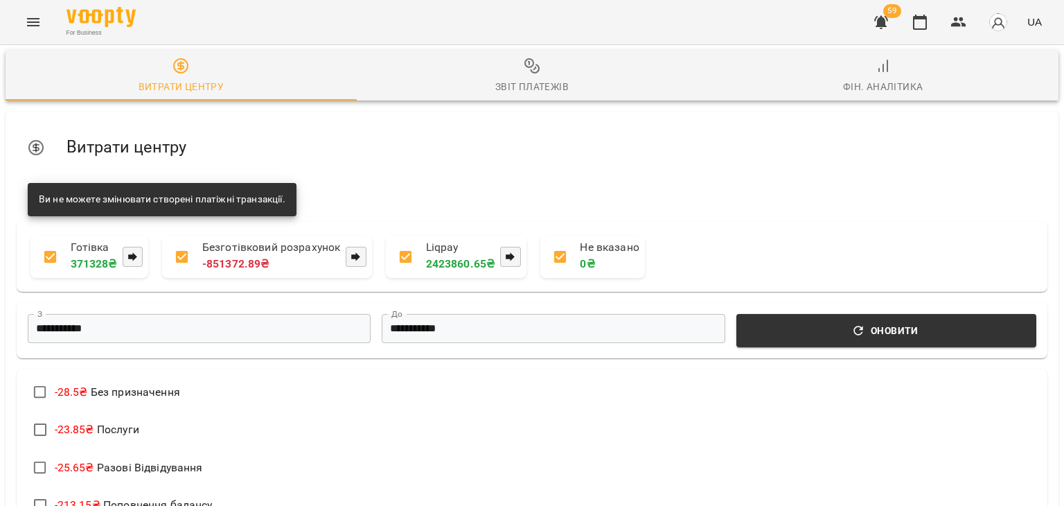
click at [535, 92] on div "Звіт платежів" at bounding box center [531, 86] width 73 height 17
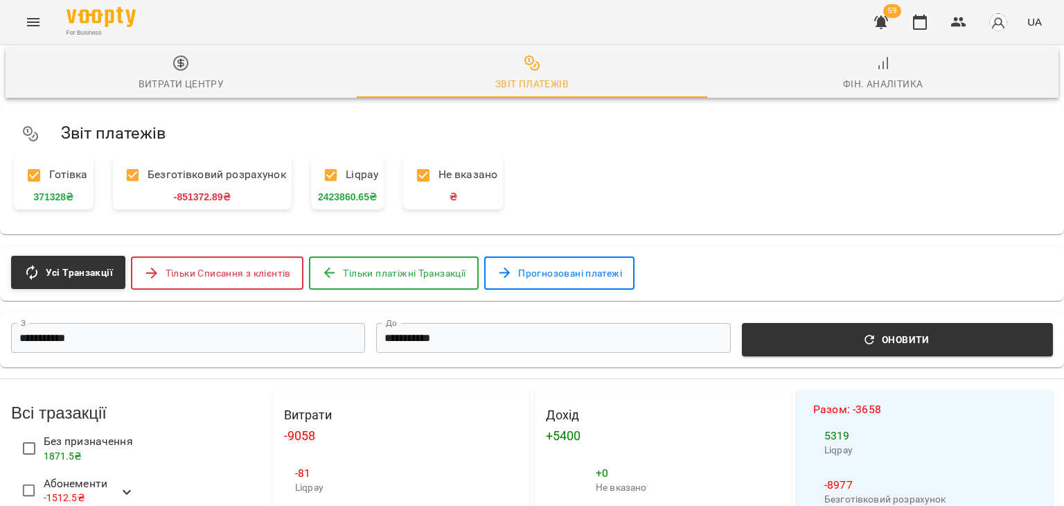
scroll to position [84, 0]
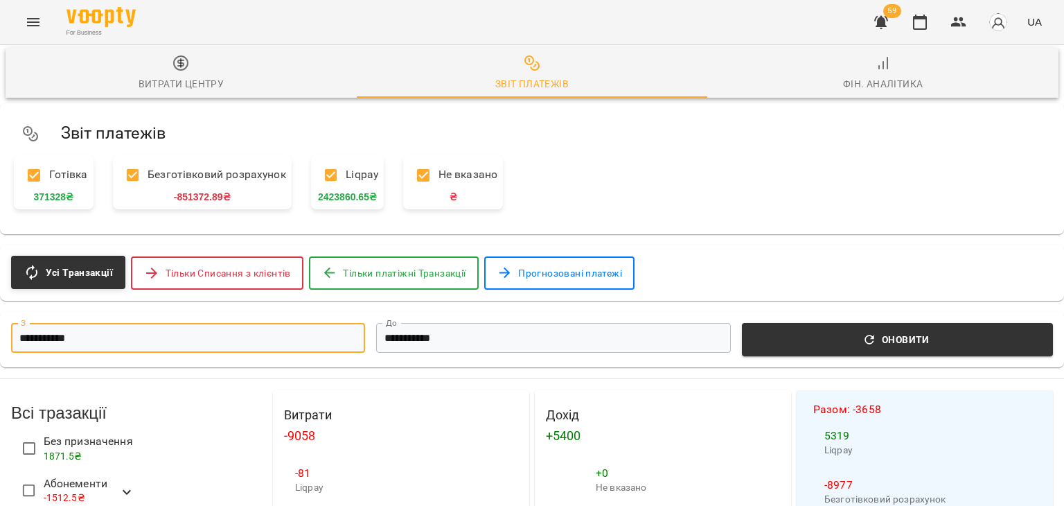
click at [263, 323] on input "**********" at bounding box center [188, 338] width 354 height 30
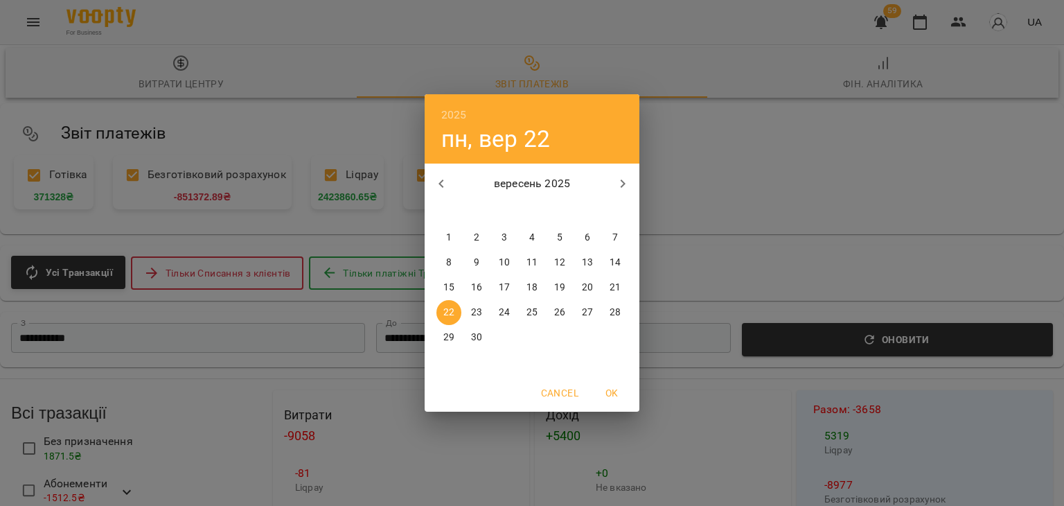
click at [441, 231] on span "1" at bounding box center [448, 238] width 25 height 14
type input "**********"
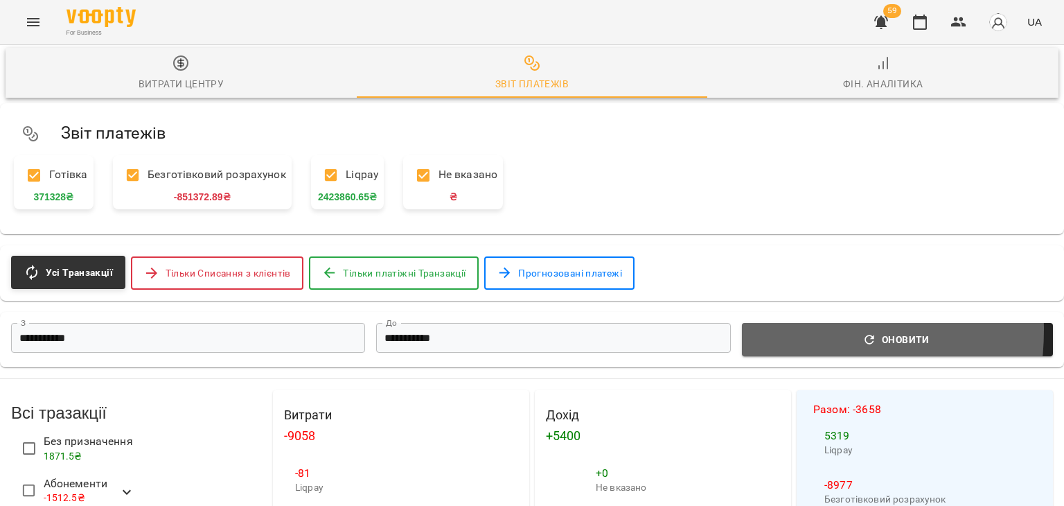
click at [770, 323] on button "Оновити" at bounding box center [897, 339] width 311 height 33
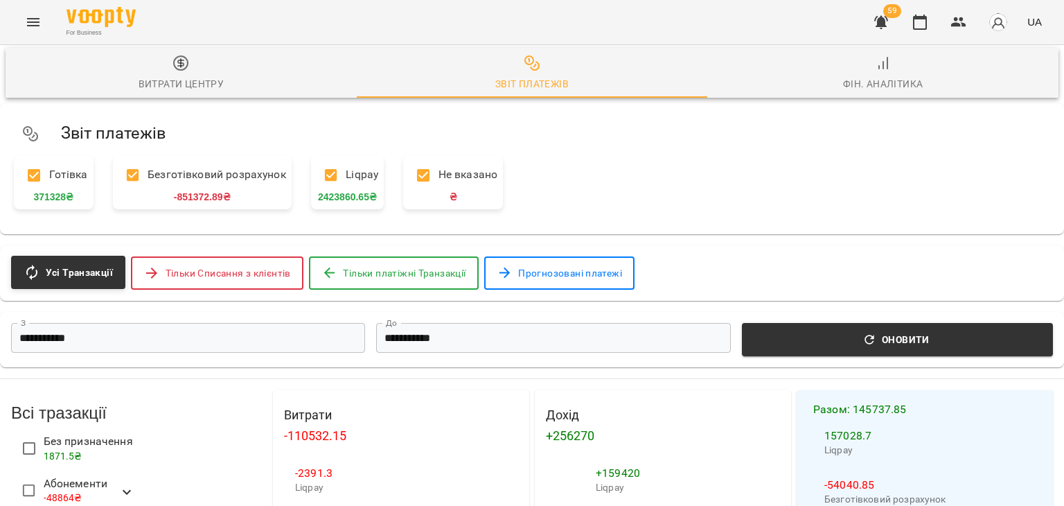
scroll to position [24, 0]
click at [526, 89] on div "Звіт платежів" at bounding box center [531, 84] width 73 height 17
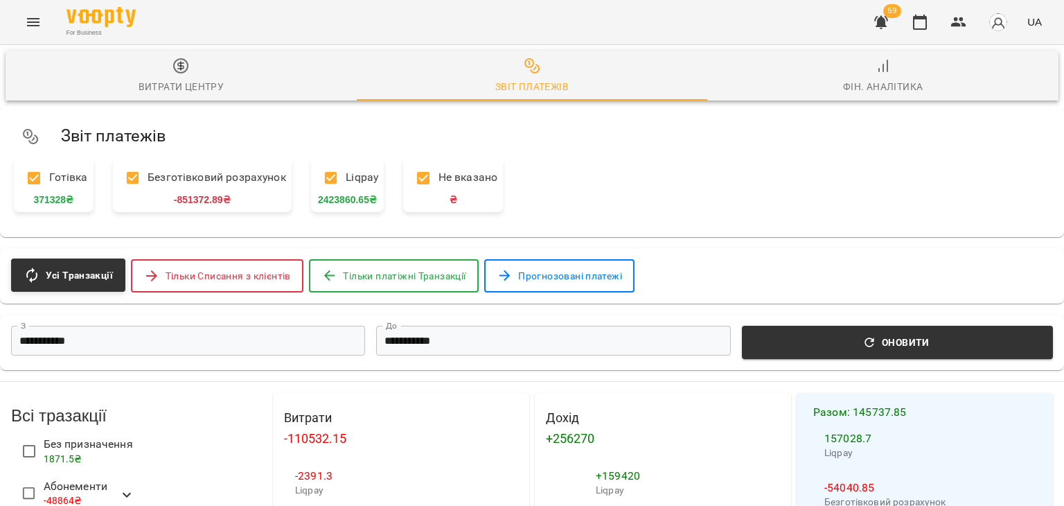
click at [864, 84] on div "Фін. Аналітика" at bounding box center [883, 86] width 80 height 17
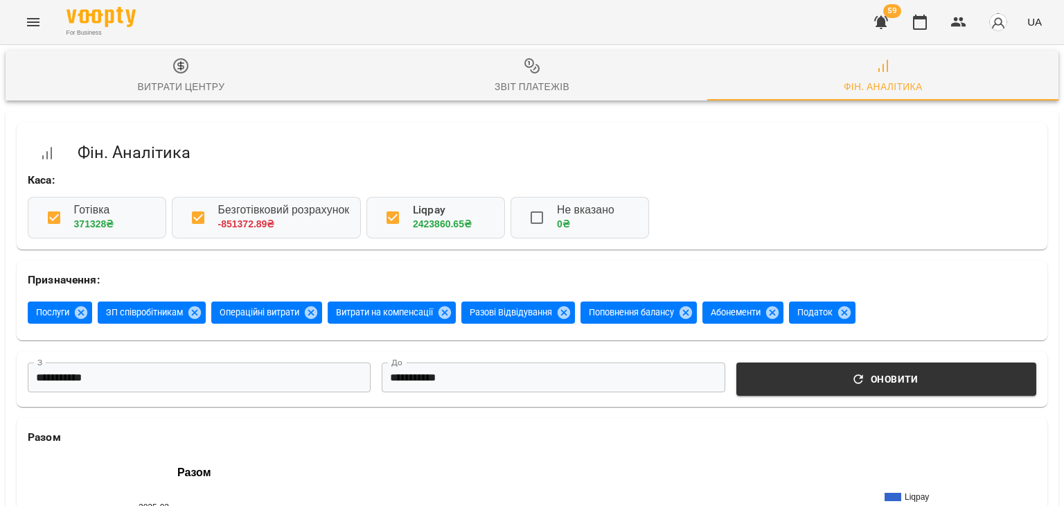
scroll to position [623, 0]
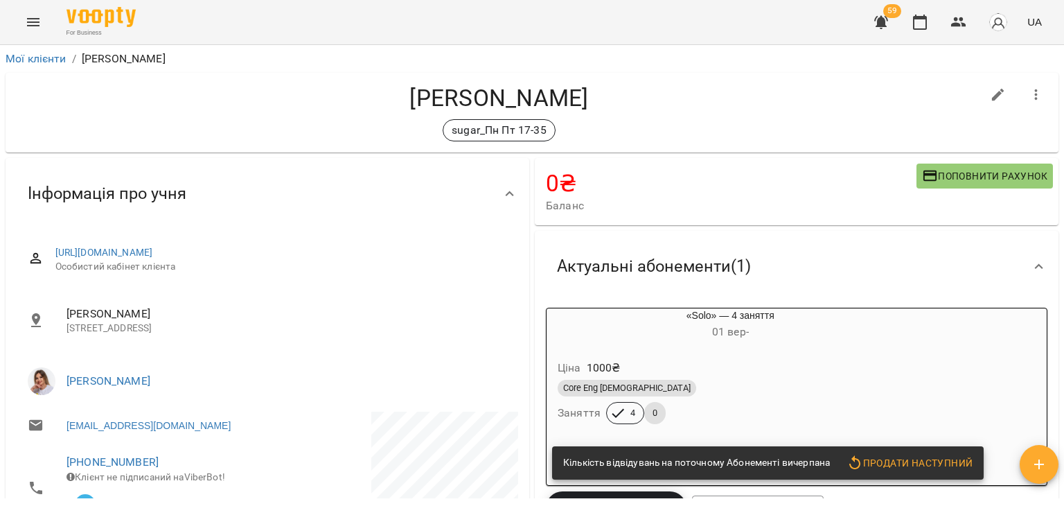
click at [783, 378] on div "Ціна 1000 ₴ Core Eng 7-15 y.o Заняття 4 0" at bounding box center [731, 394] width 368 height 94
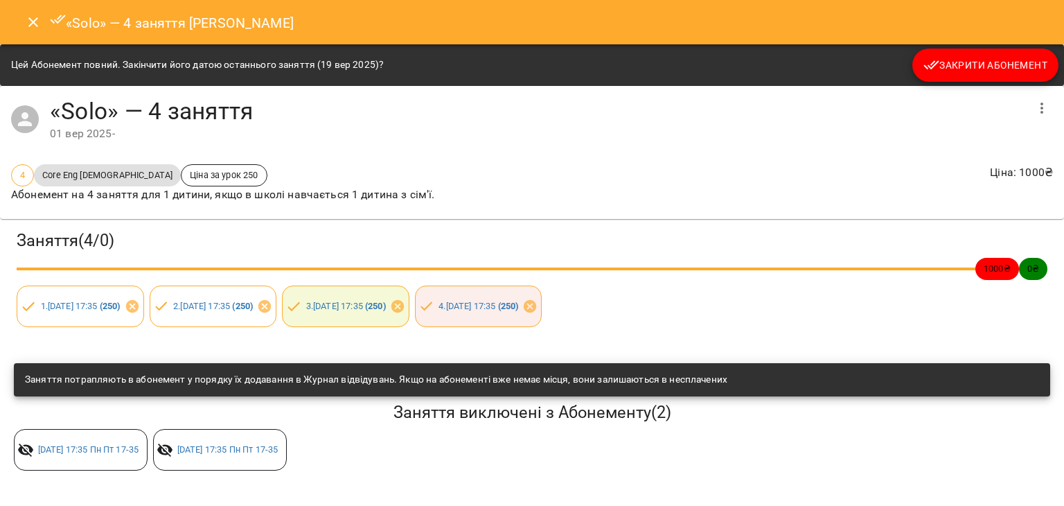
click at [43, 37] on div "«Solo» — 4 заняття Коновченко Трофим Євгенович" at bounding box center [532, 22] width 1064 height 44
click at [46, 17] on button "Close" at bounding box center [33, 22] width 33 height 33
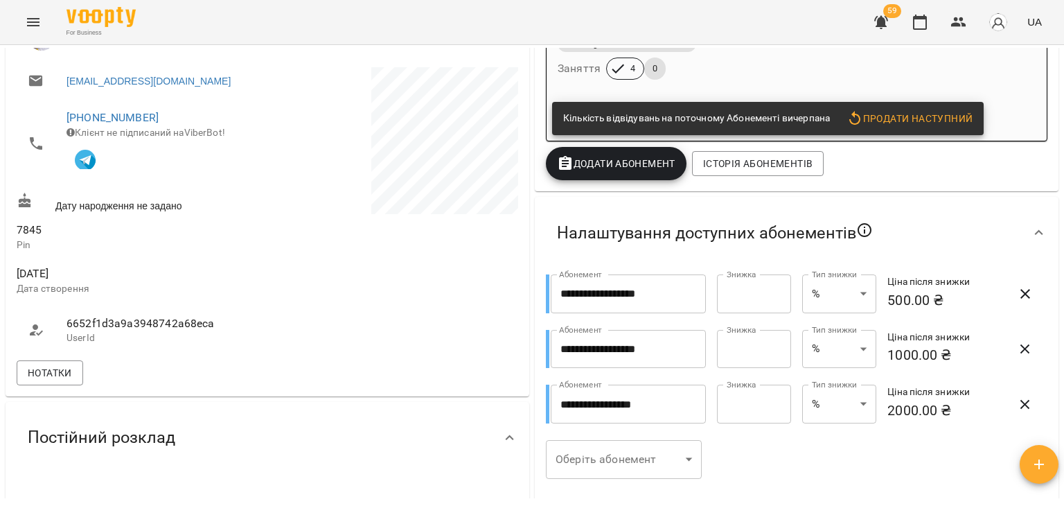
scroll to position [277, 0]
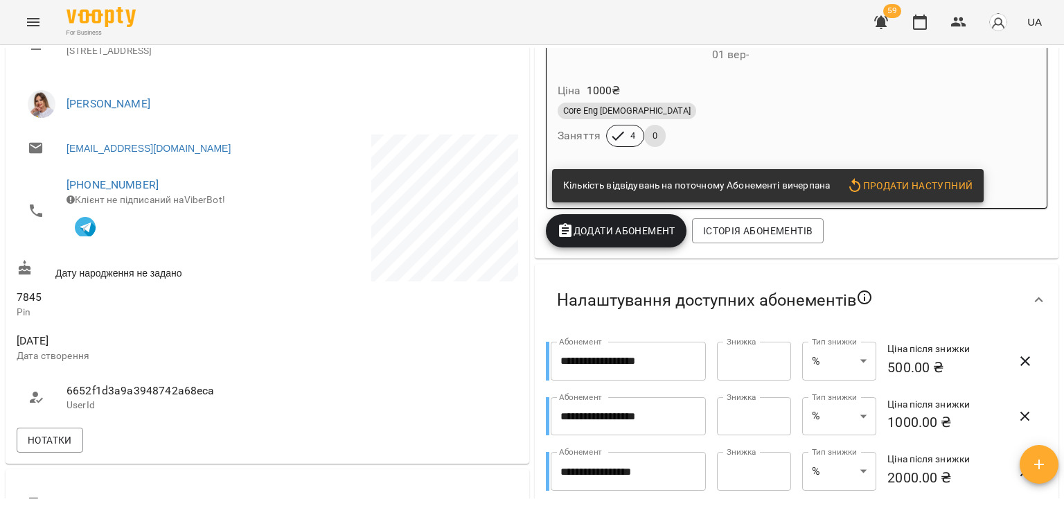
click at [718, 116] on div "Core Eng [DEMOGRAPHIC_DATA]" at bounding box center [731, 111] width 346 height 17
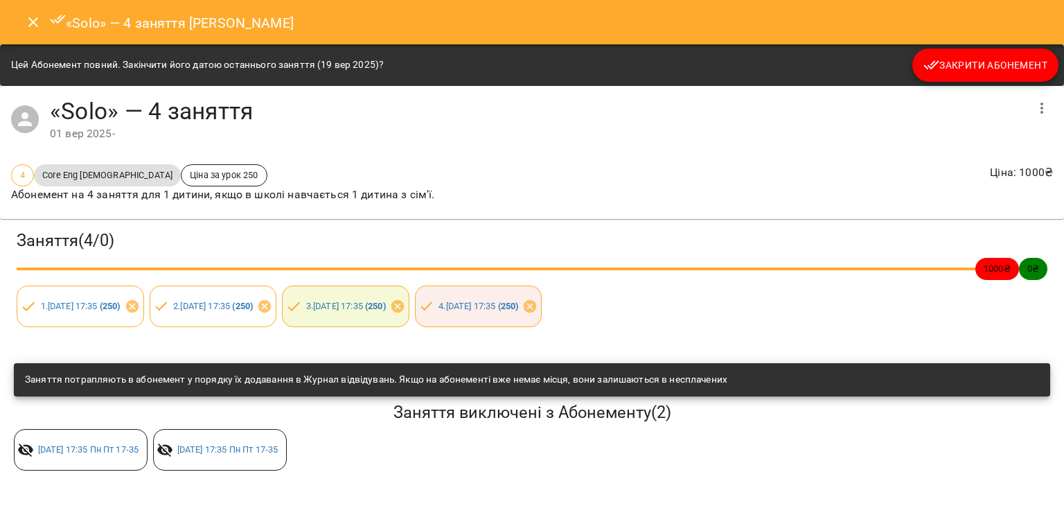
click at [22, 17] on button "Close" at bounding box center [33, 22] width 33 height 33
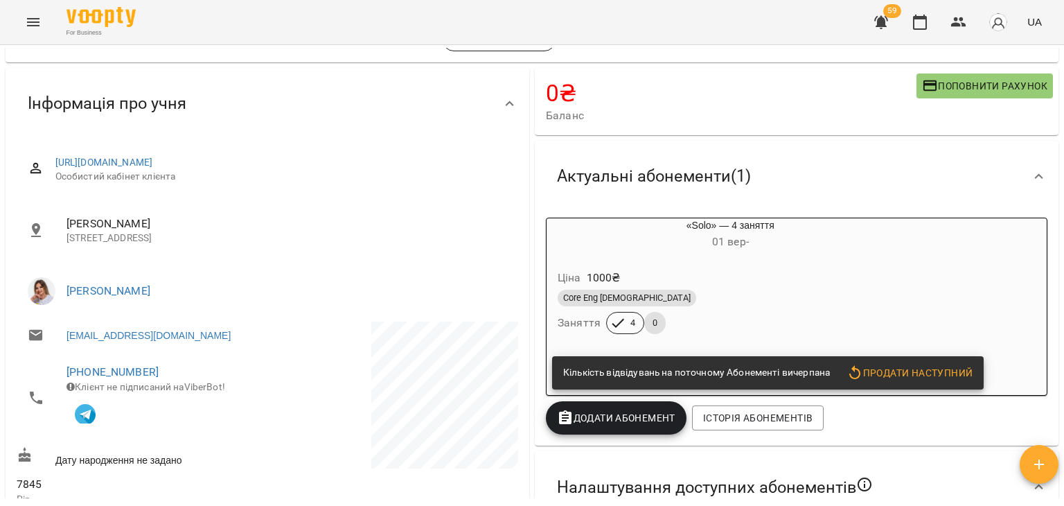
scroll to position [69, 0]
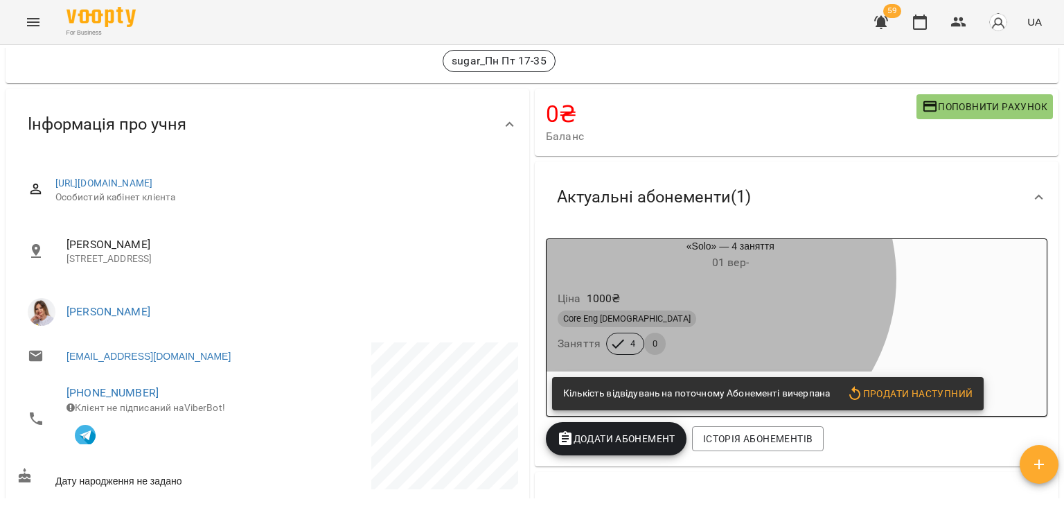
click at [702, 278] on div "Ціна 1000 ₴ Core Eng 7-15 y.o Заняття 4 0" at bounding box center [730, 325] width 373 height 100
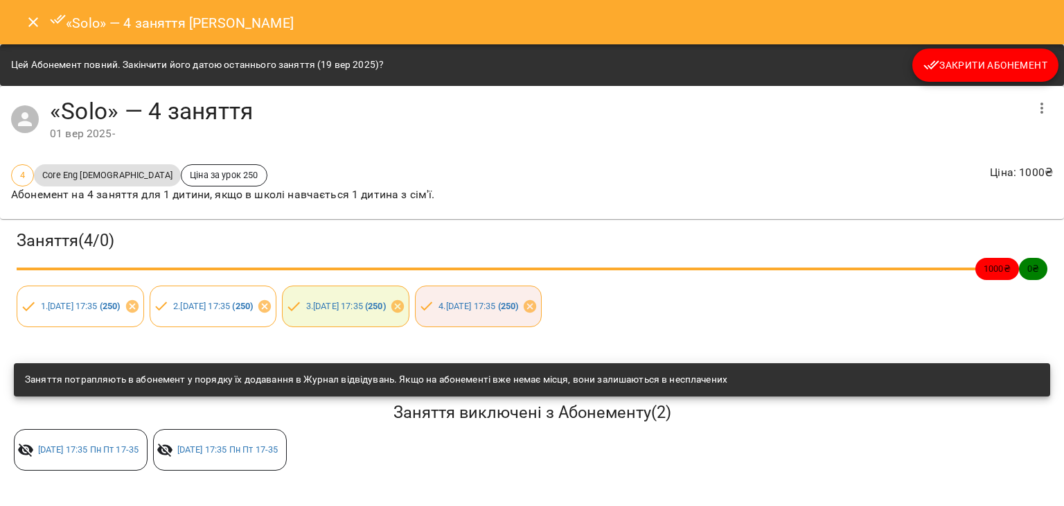
click at [28, 27] on icon "Close" at bounding box center [33, 22] width 17 height 17
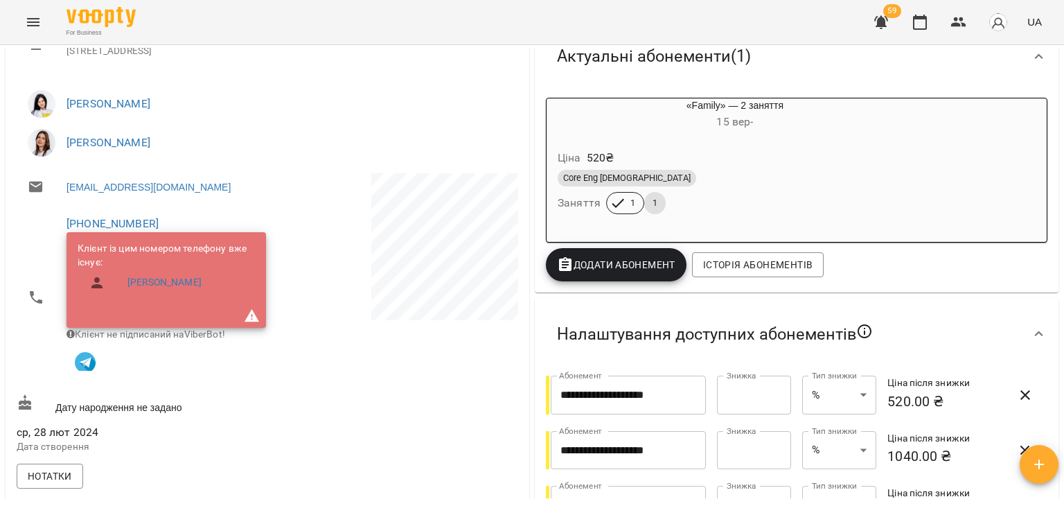
scroll to position [245, 0]
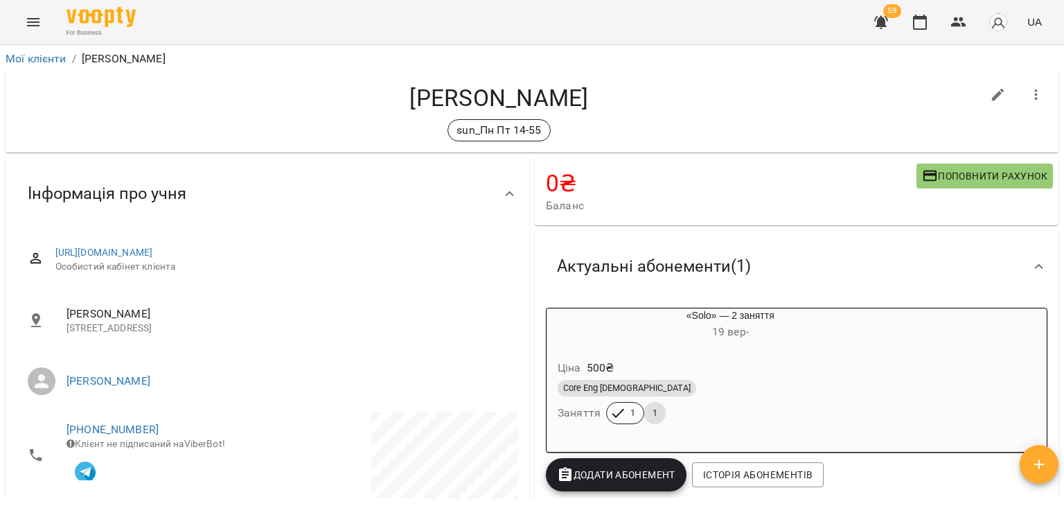
scroll to position [346, 0]
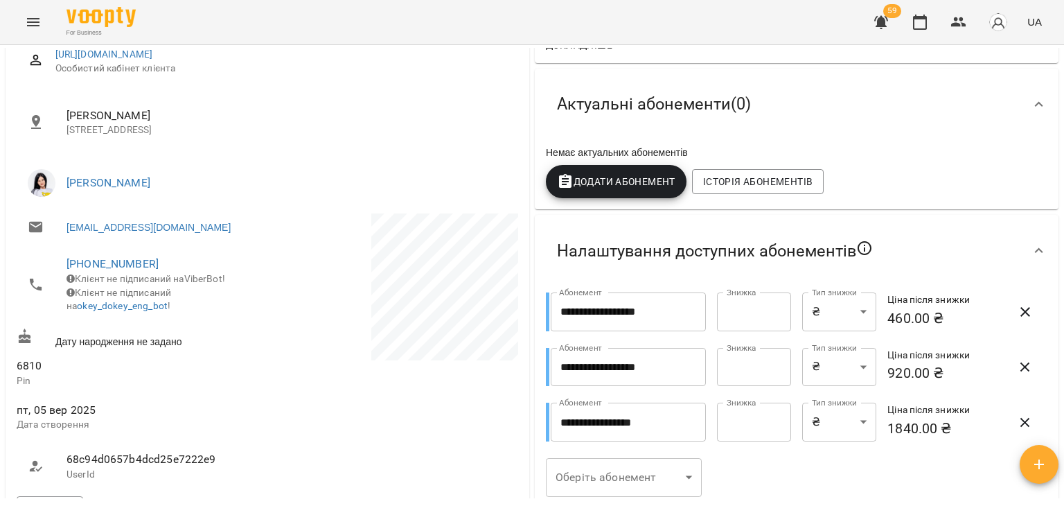
scroll to position [208, 0]
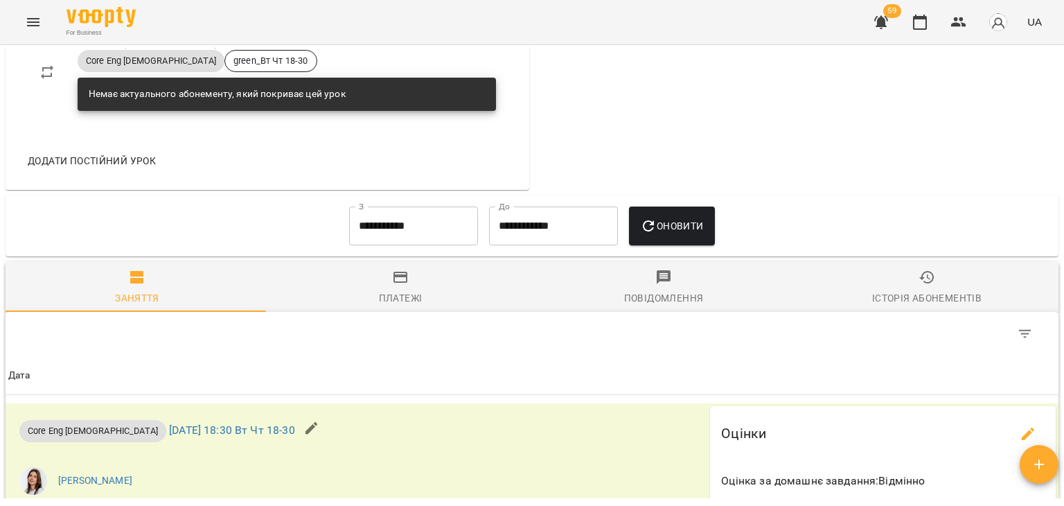
click at [399, 284] on icon "button" at bounding box center [400, 277] width 17 height 17
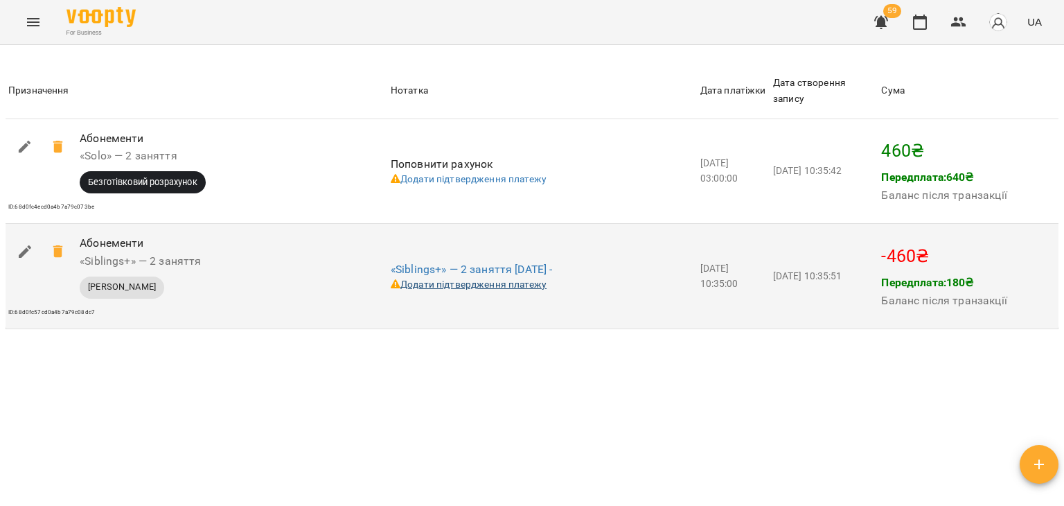
scroll to position [1486, 0]
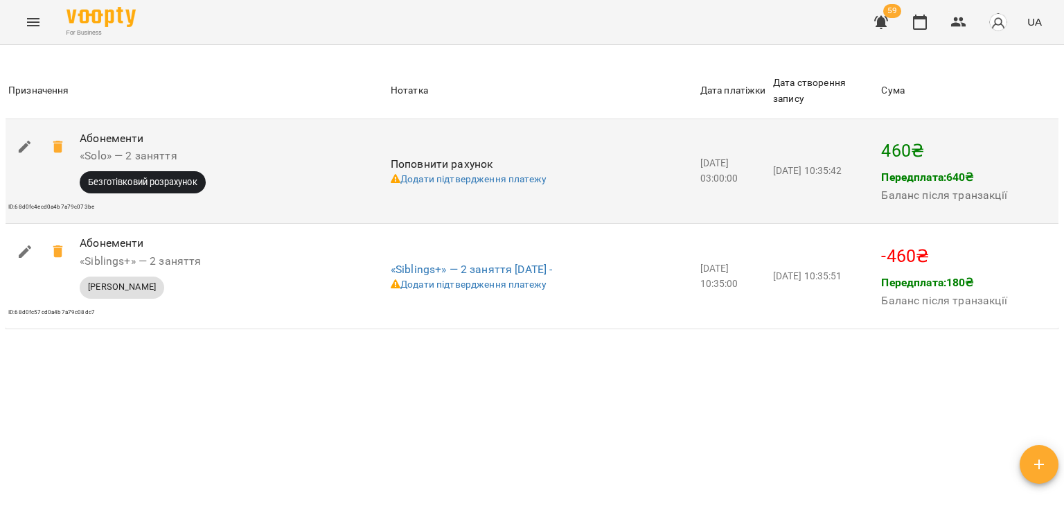
click at [26, 139] on icon "button" at bounding box center [25, 147] width 17 height 17
select select "****"
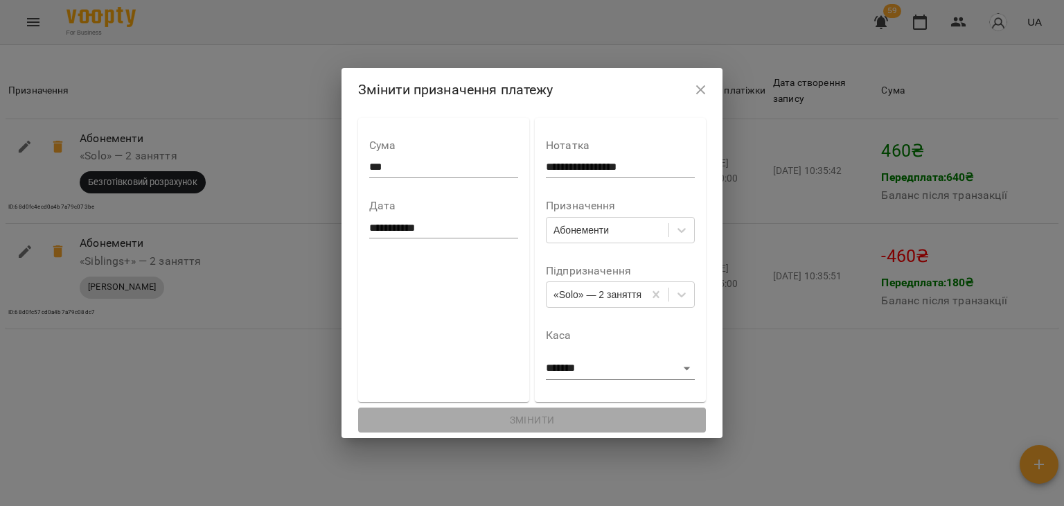
click at [623, 308] on div "**********" at bounding box center [620, 260] width 149 height 262
click at [630, 295] on div "«Solo» — 2 заняття" at bounding box center [597, 294] width 88 height 14
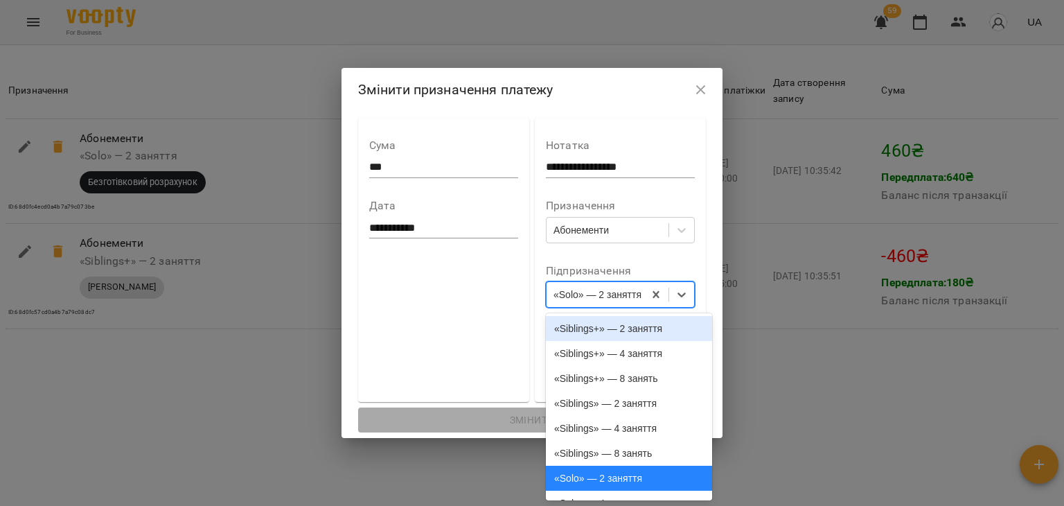
click at [619, 332] on div "«Siblings+» — 2 заняття" at bounding box center [629, 328] width 166 height 25
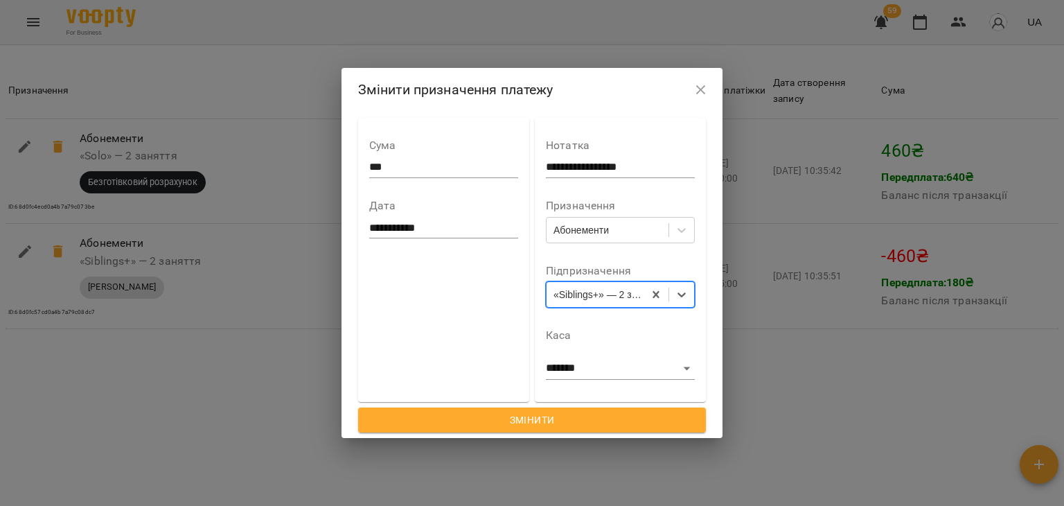
click at [619, 416] on span "Змінити" at bounding box center [532, 419] width 326 height 17
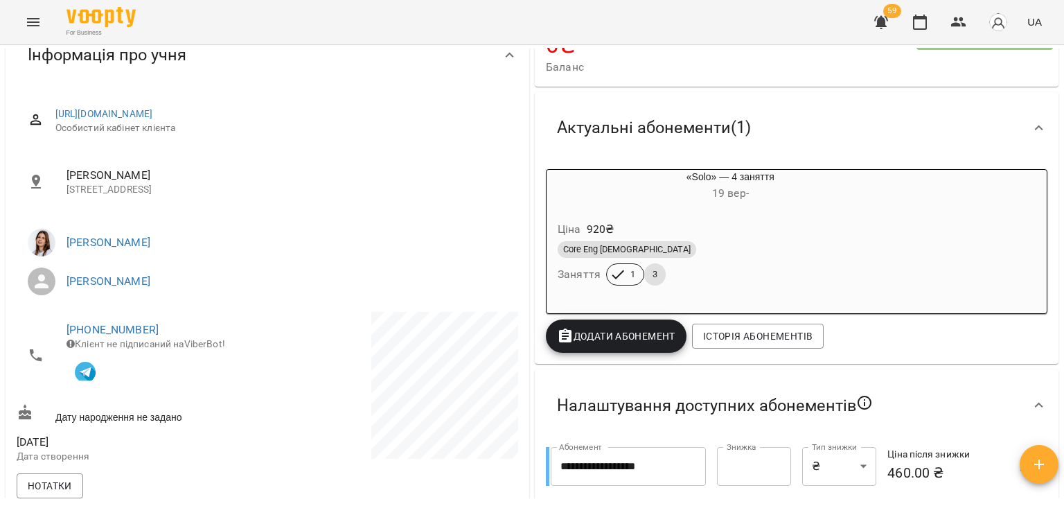
scroll to position [208, 0]
